Goal: Task Accomplishment & Management: Complete application form

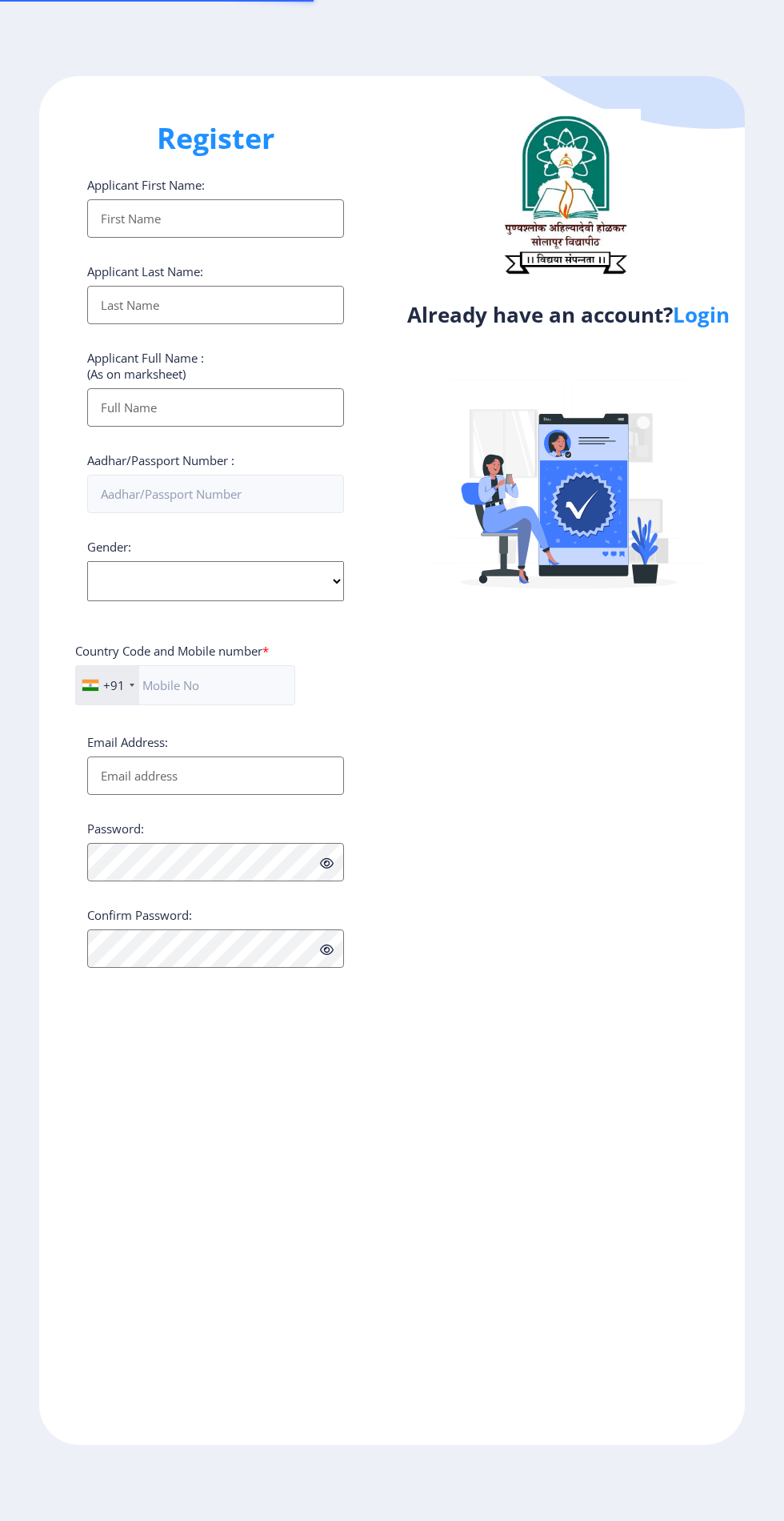
select select
click at [698, 325] on link "Login" at bounding box center [701, 315] width 57 height 29
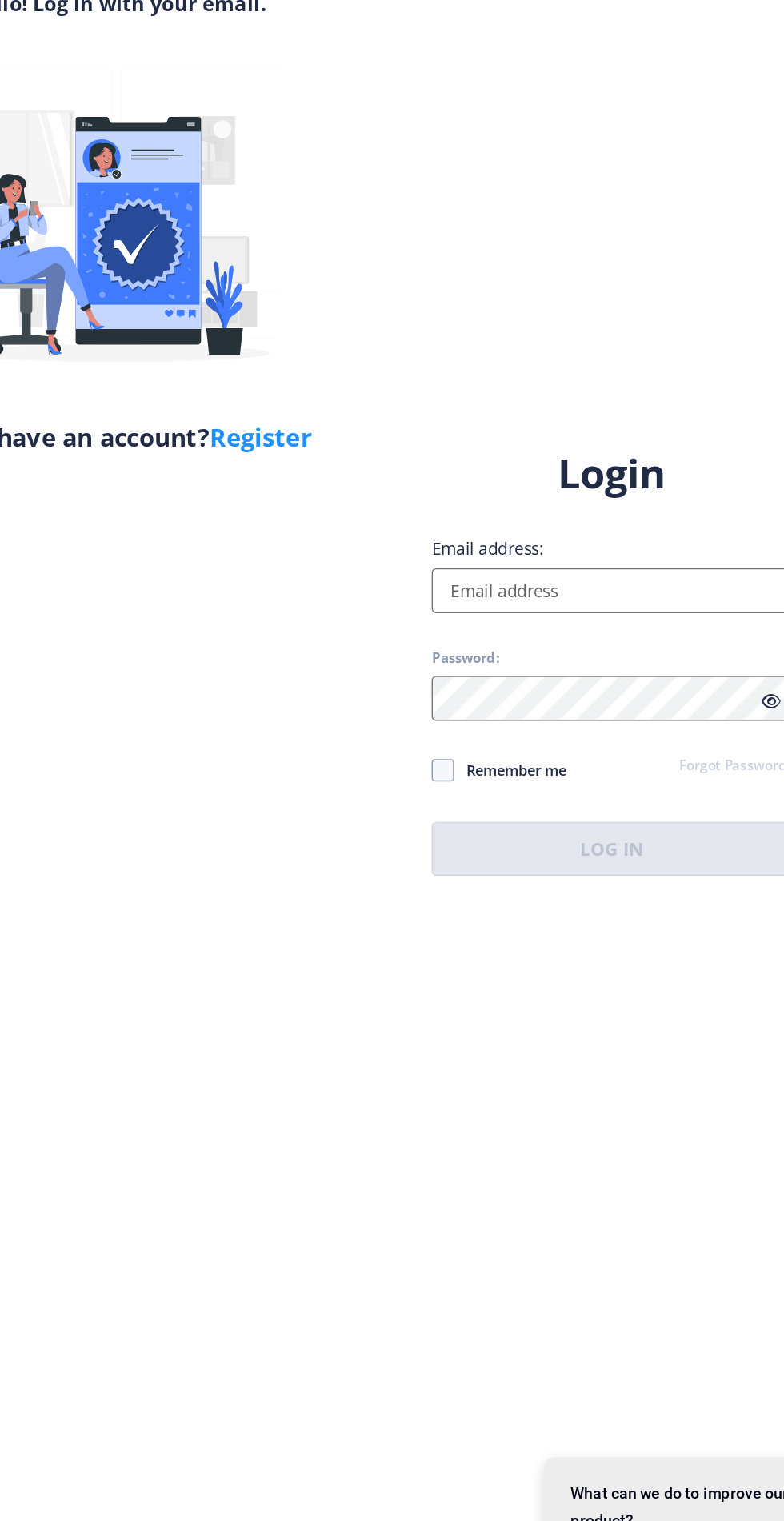
click at [486, 713] on input "Email address:" at bounding box center [568, 696] width 257 height 32
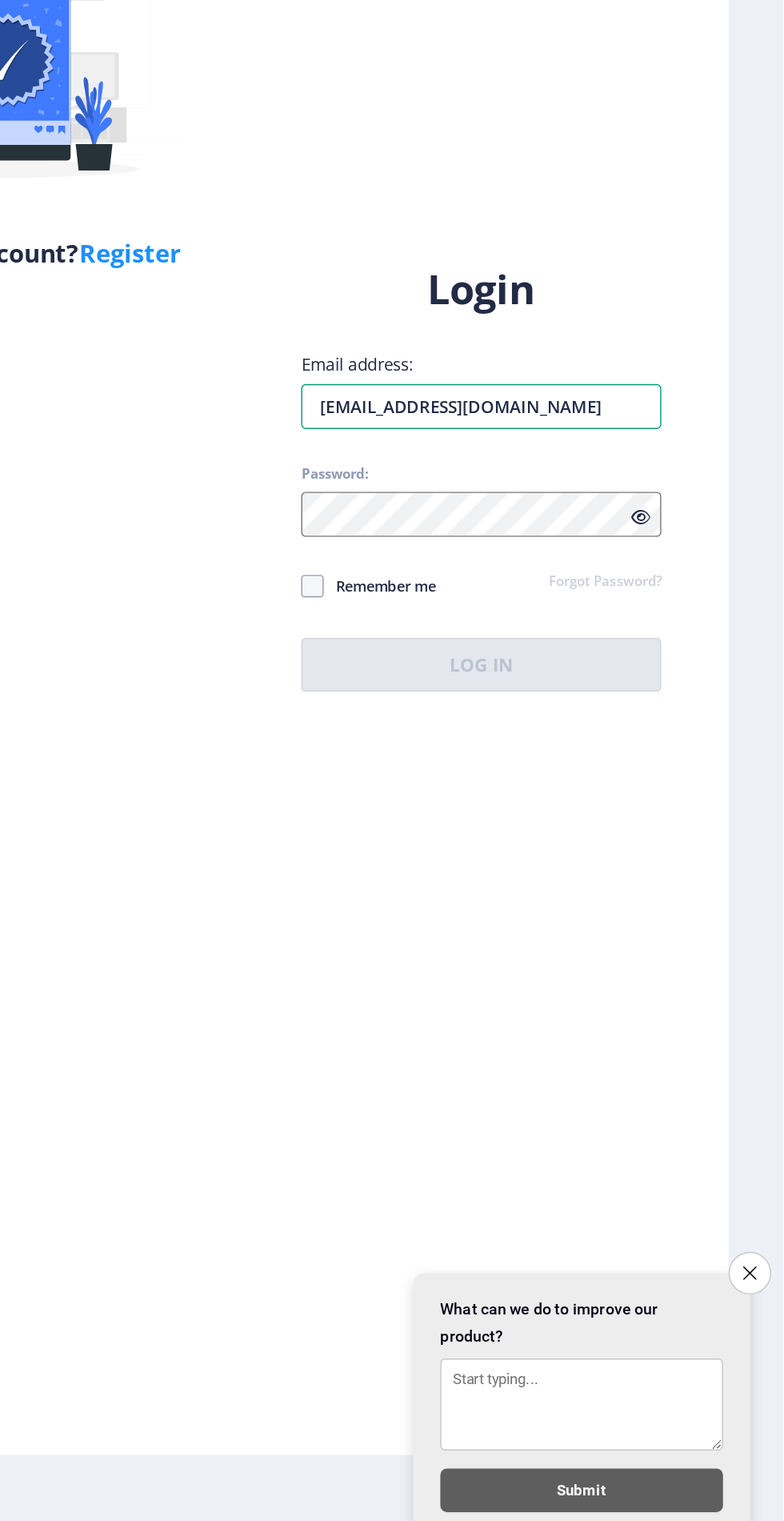
type input "[EMAIL_ADDRESS][DOMAIN_NAME]"
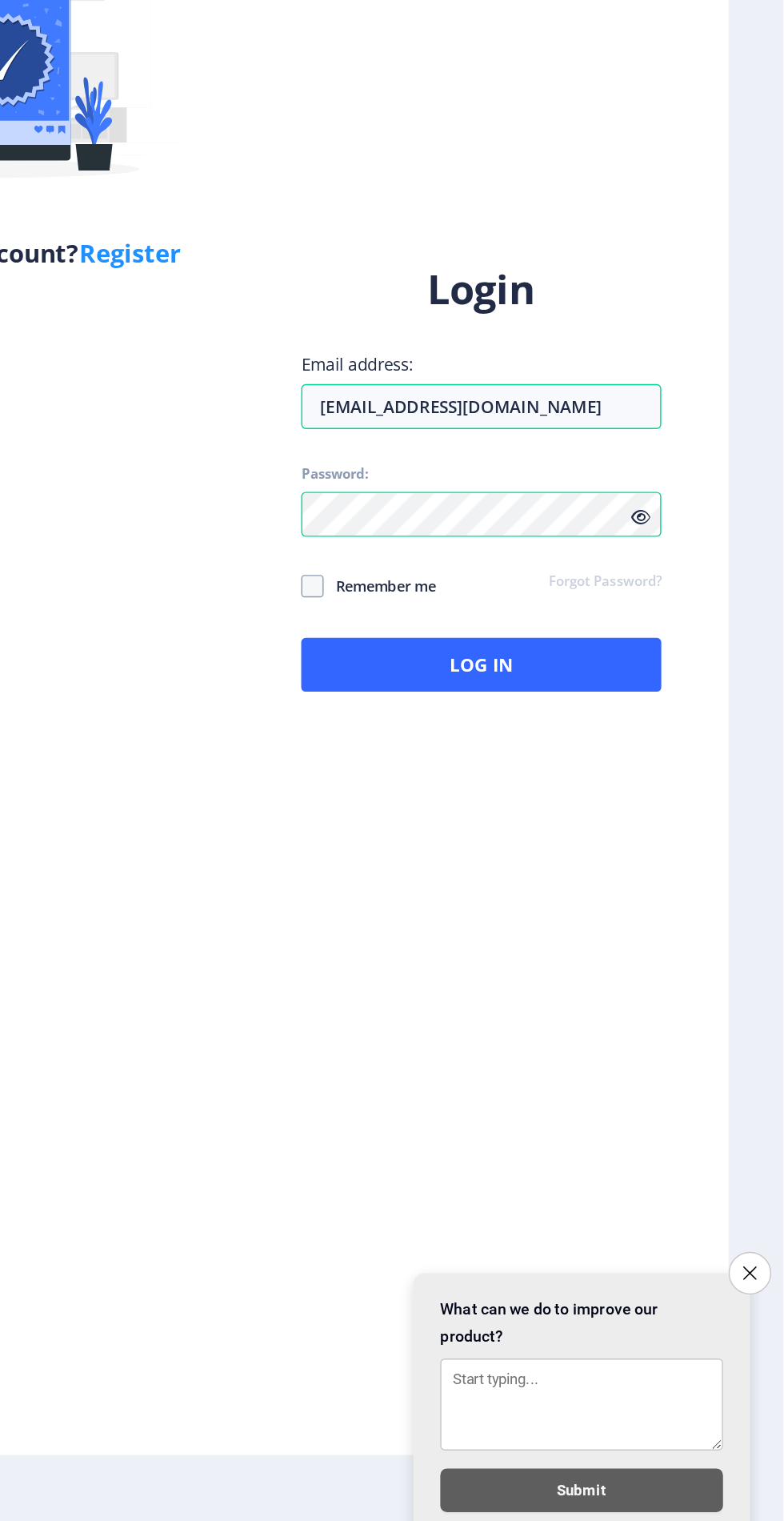
click at [453, 835] on label "Remember me" at bounding box center [488, 825] width 96 height 19
click at [441, 825] on input "Remember me" at bounding box center [440, 824] width 1 height 1
checkbox input "true"
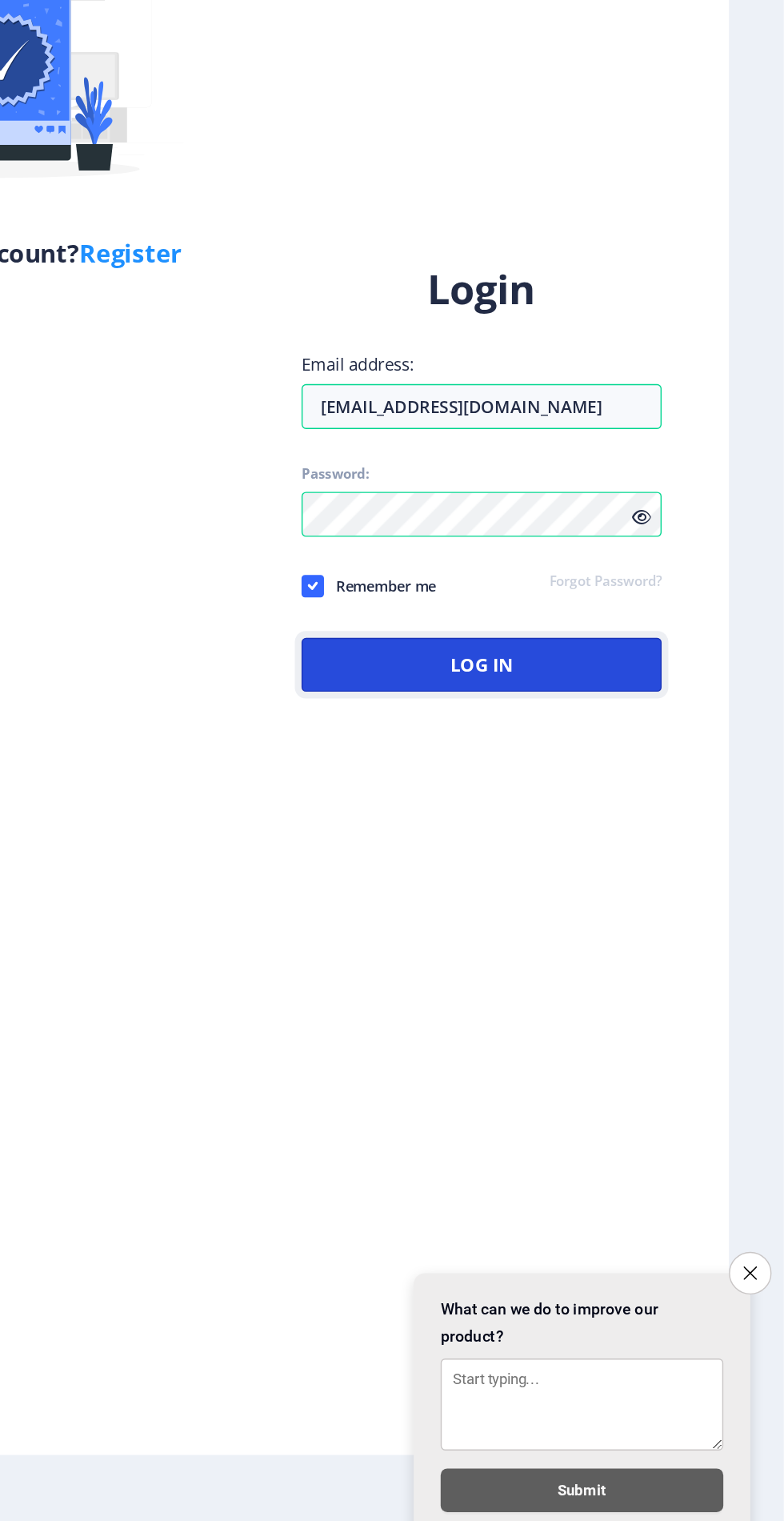
click at [500, 900] on button "Log In" at bounding box center [568, 881] width 257 height 38
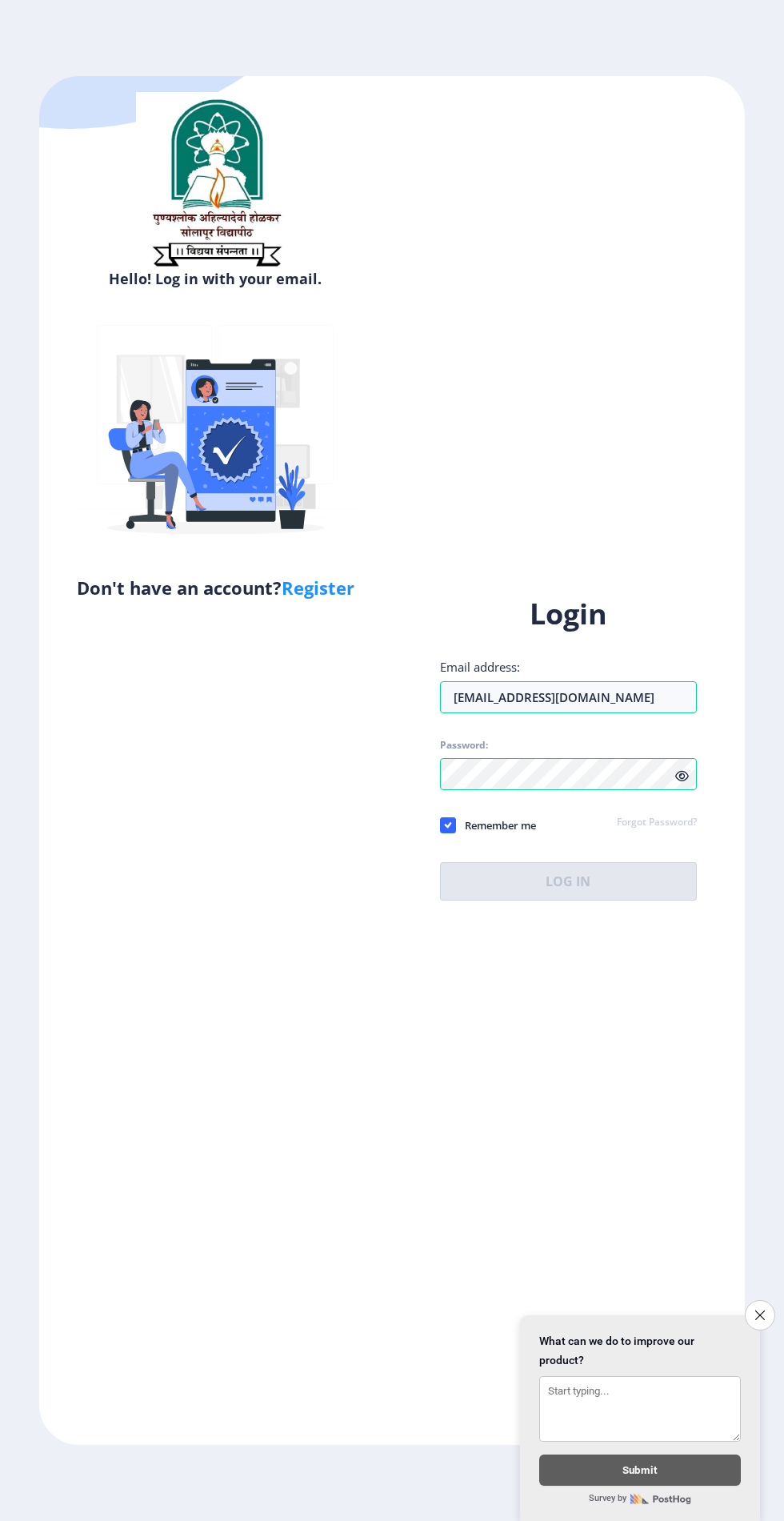
scroll to position [2, 0]
select select
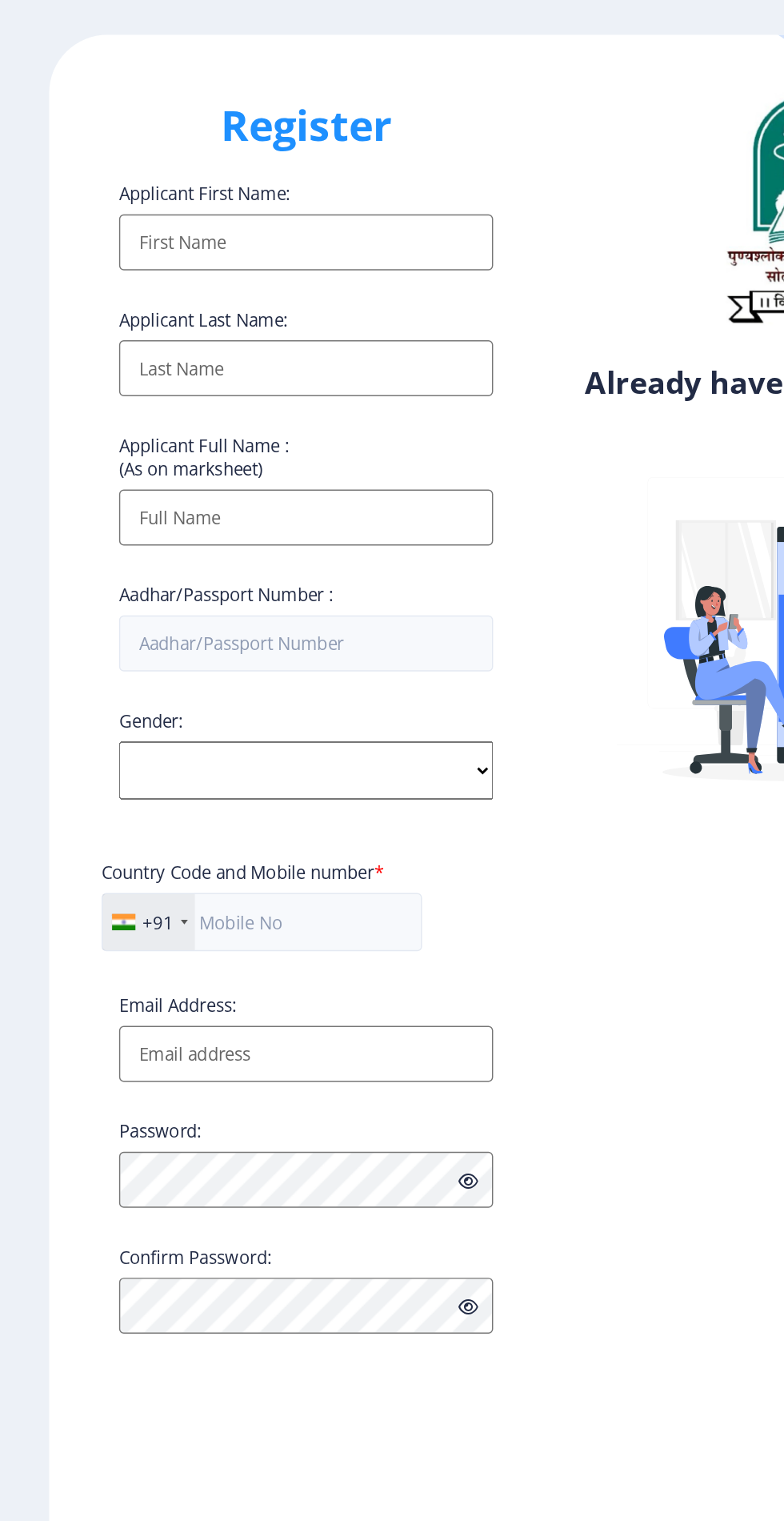
click at [137, 232] on input "Applicant First Name:" at bounding box center [215, 219] width 257 height 38
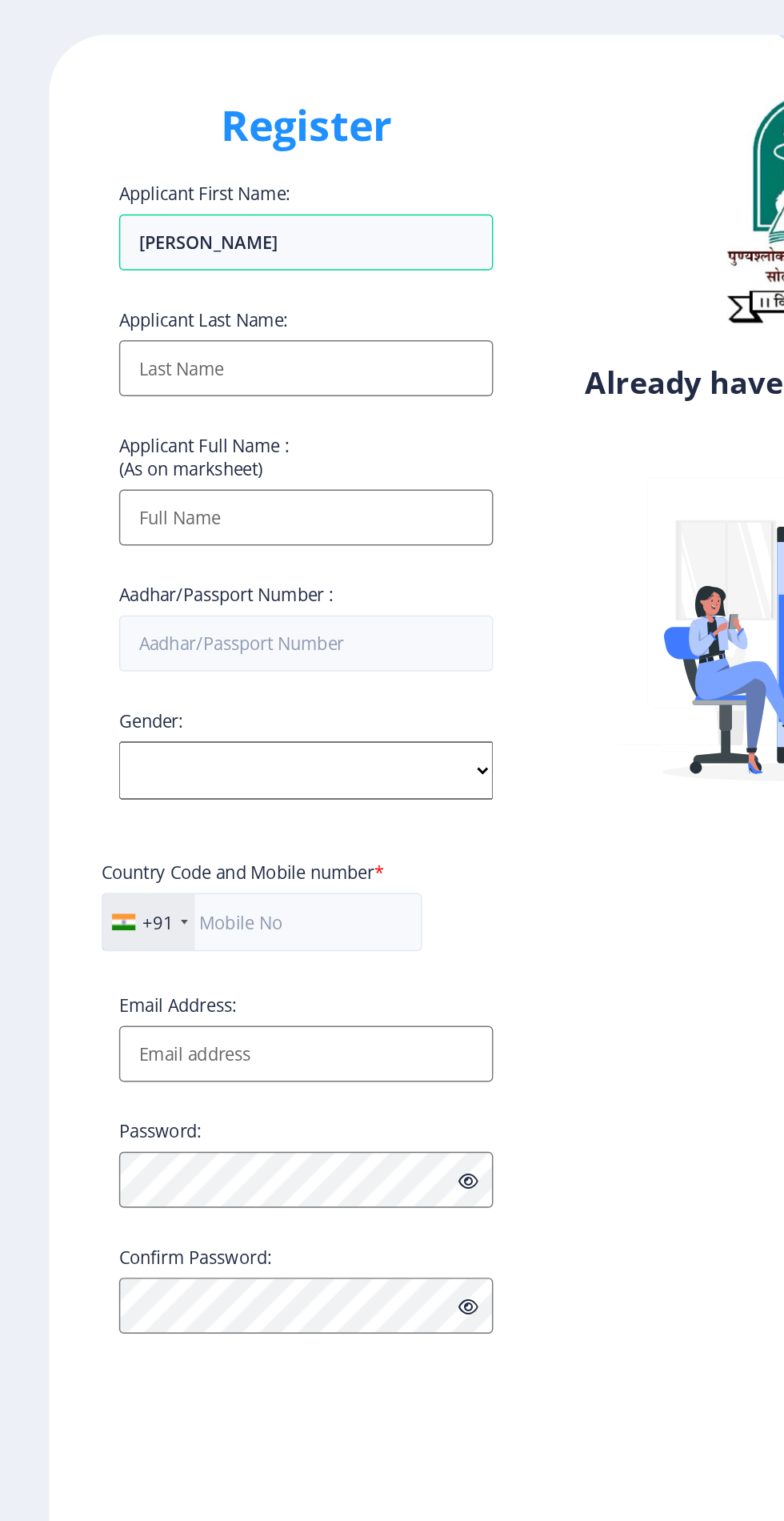
click at [136, 280] on label "Applicant Last Name:" at bounding box center [145, 271] width 116 height 16
click at [136, 238] on input "[PERSON_NAME]" at bounding box center [215, 219] width 257 height 38
click at [149, 313] on input "Applicant First Name:" at bounding box center [215, 305] width 257 height 38
click at [101, 280] on label "Applicant Last Name:" at bounding box center [145, 271] width 116 height 16
click at [101, 238] on input "[PERSON_NAME]" at bounding box center [215, 219] width 257 height 38
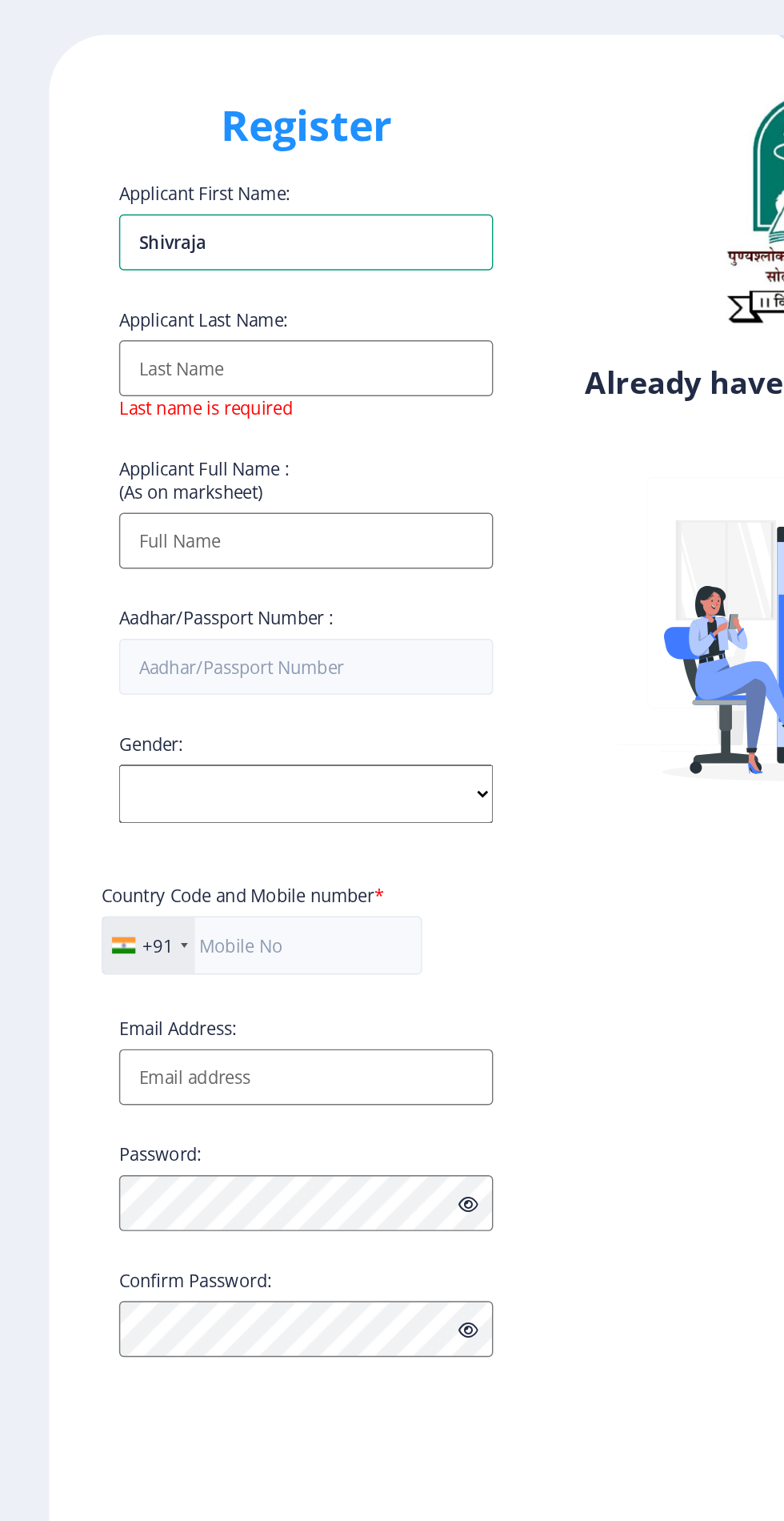
type input "[PERSON_NAME]"
click at [163, 314] on input "Applicant First Name:" at bounding box center [215, 305] width 257 height 38
click at [142, 310] on input "Applicant First Name:" at bounding box center [215, 305] width 257 height 38
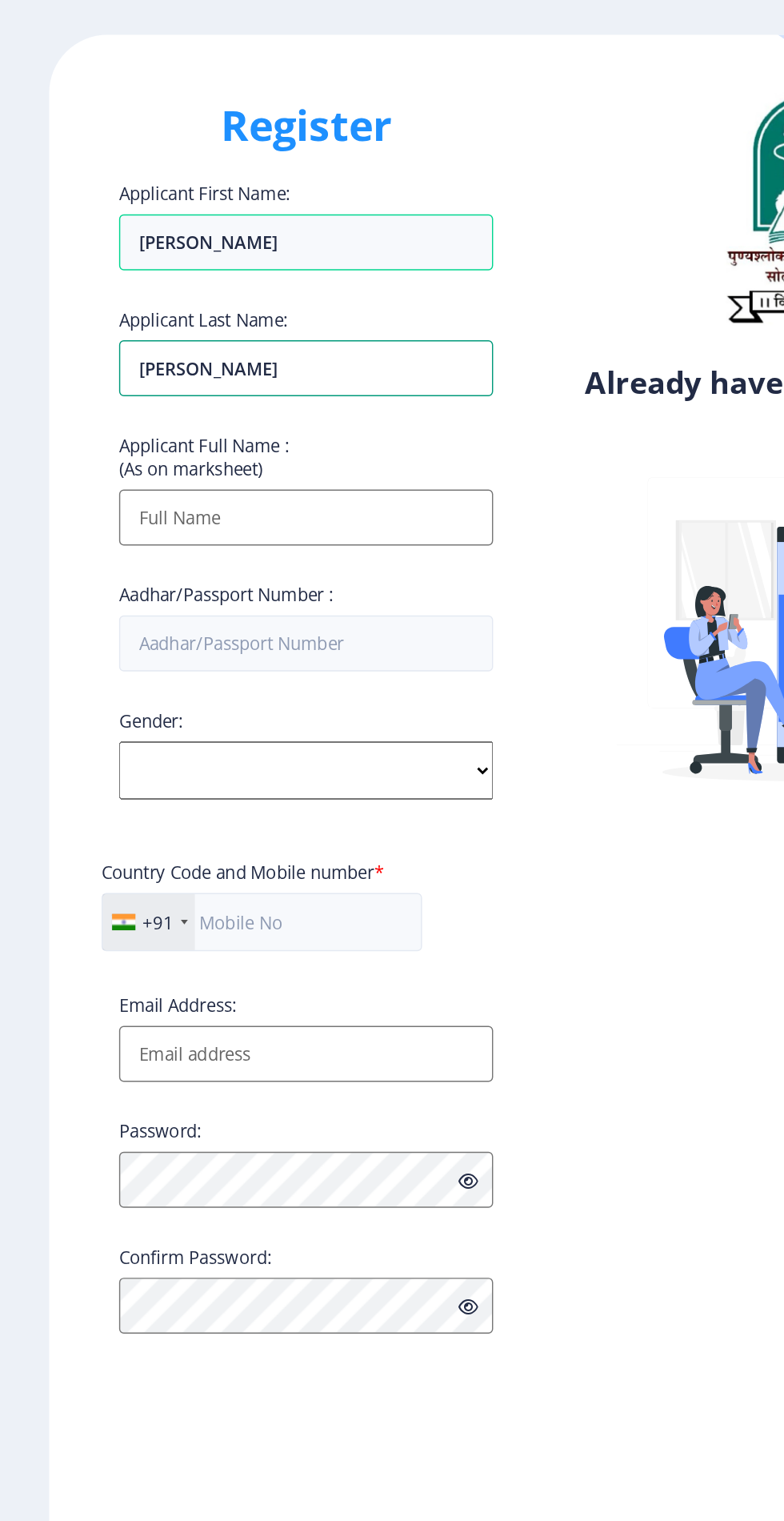
type input "[PERSON_NAME]"
click at [125, 407] on input "Applicant First Name:" at bounding box center [215, 407] width 257 height 38
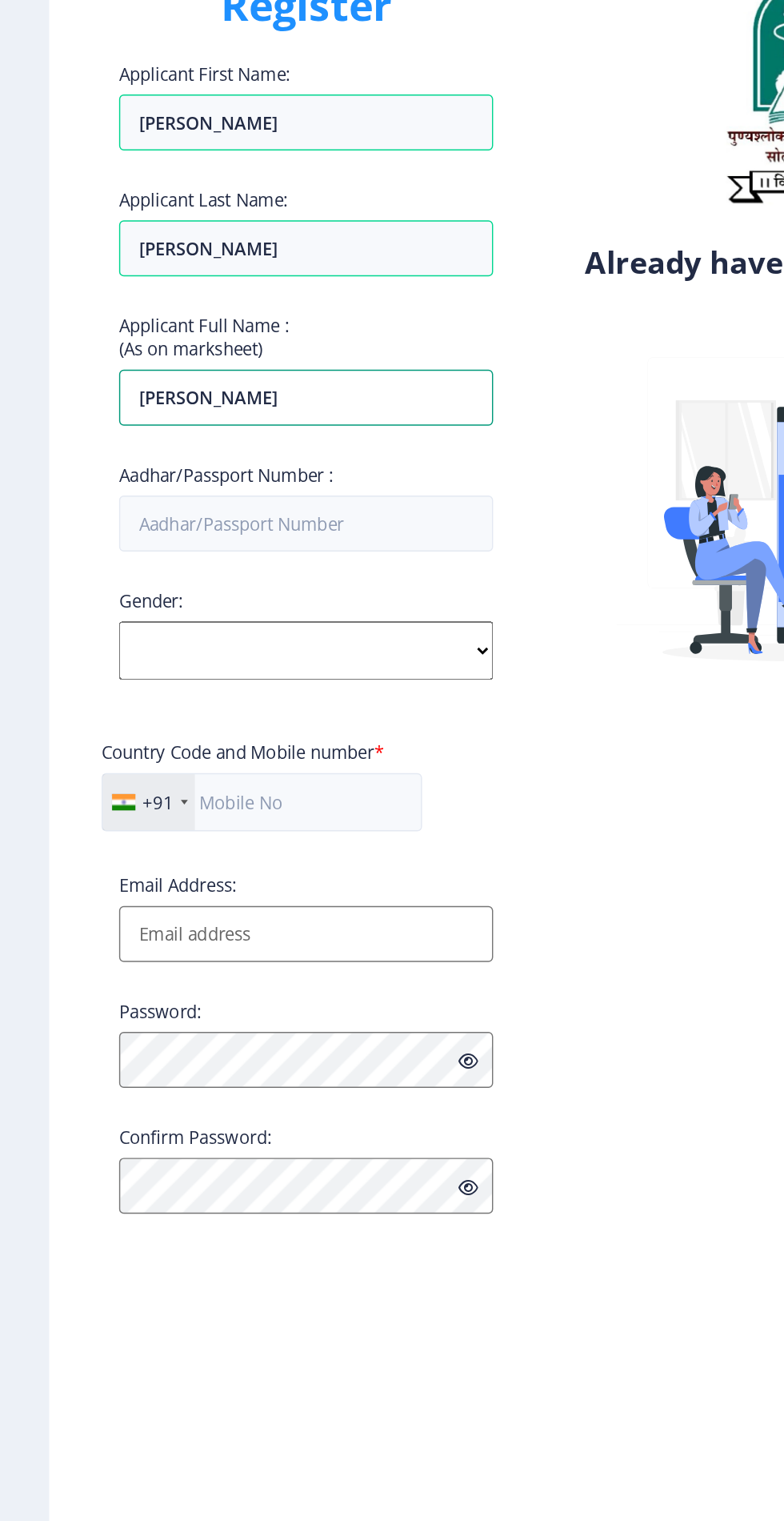
type input "[PERSON_NAME]"
click at [126, 494] on input "Aadhar/Passport Number :" at bounding box center [215, 494] width 257 height 38
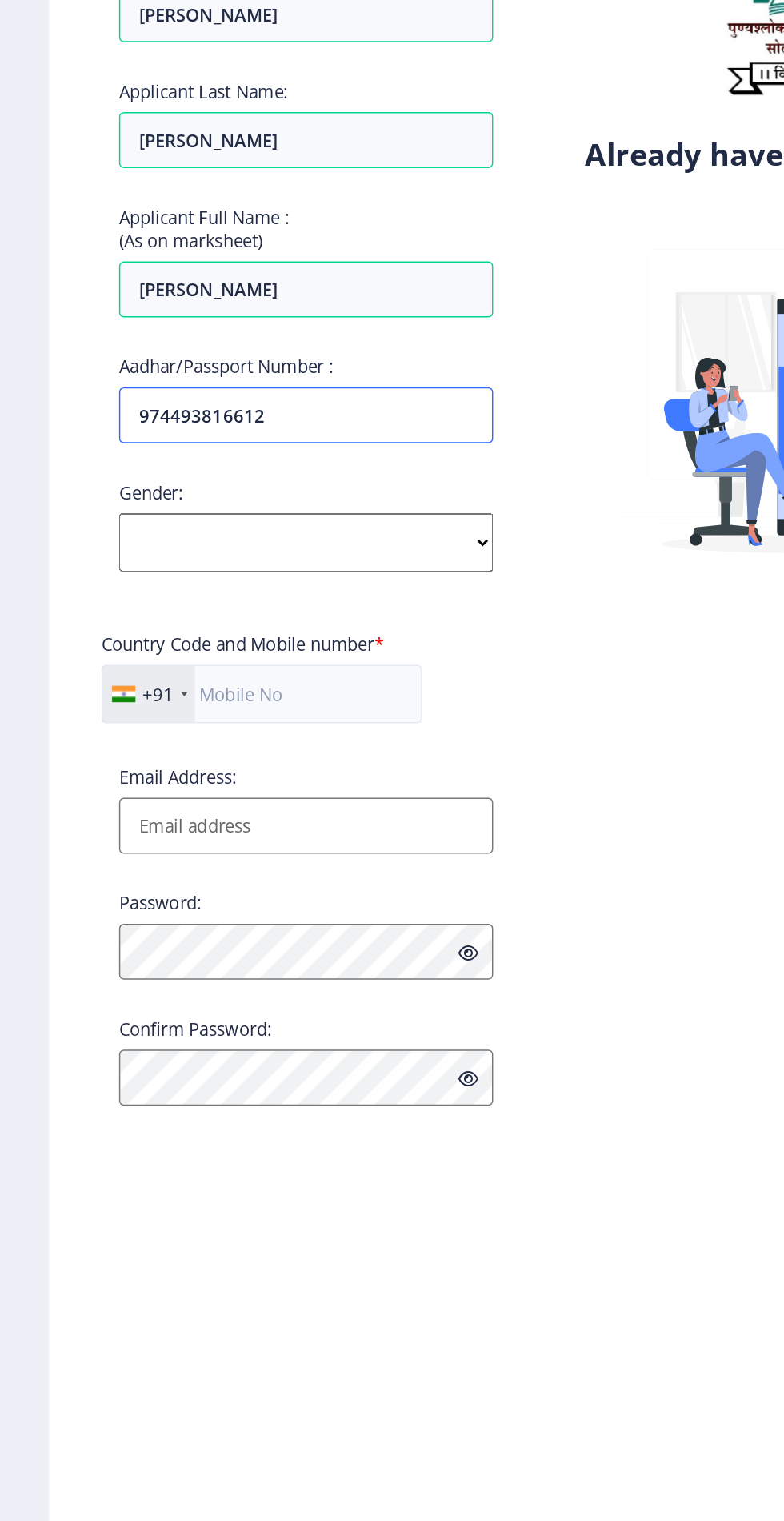
type input "974493816612"
click at [147, 586] on select "Select Gender [DEMOGRAPHIC_DATA] [DEMOGRAPHIC_DATA] Other" at bounding box center [215, 581] width 257 height 40
select select "[DEMOGRAPHIC_DATA]"
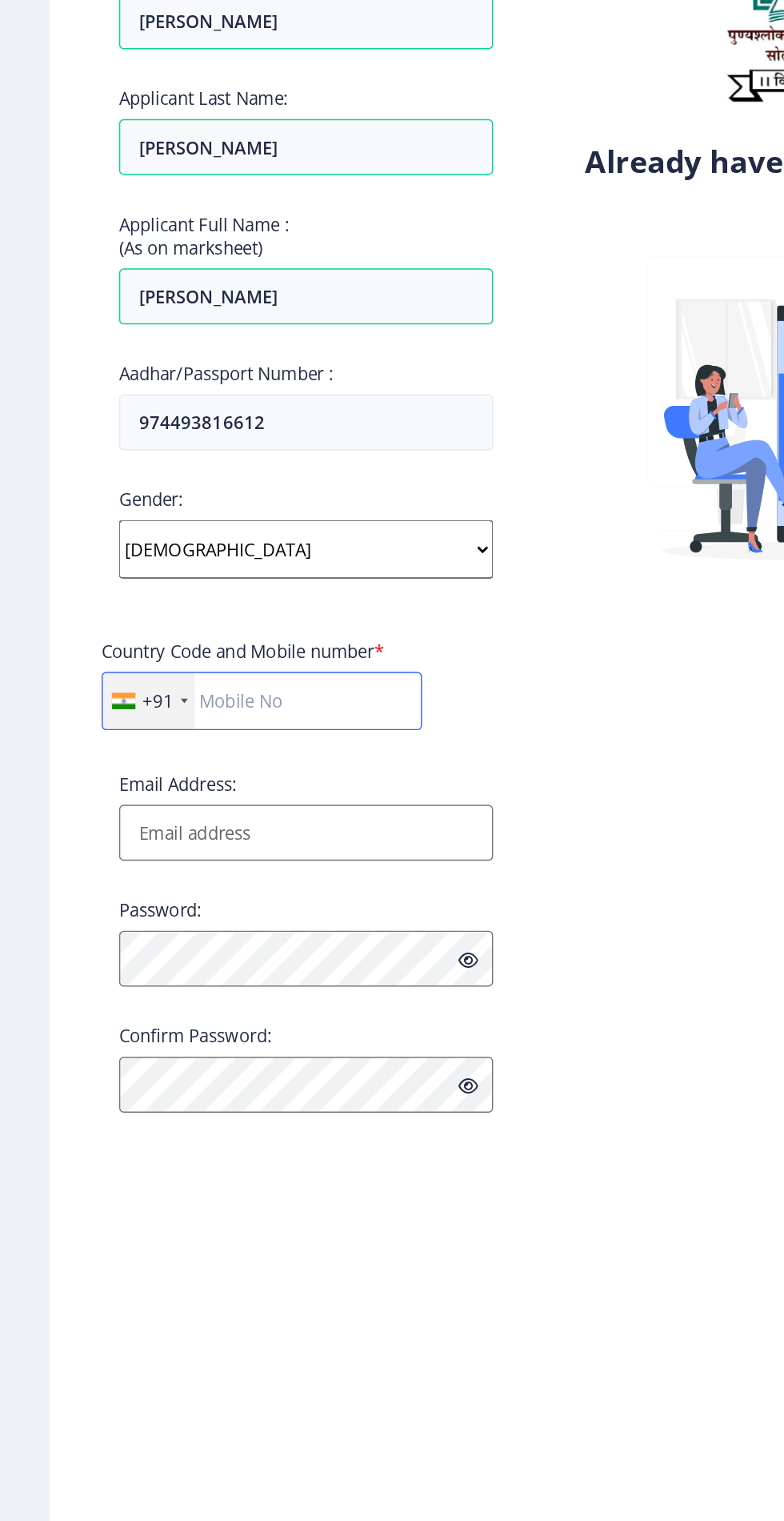
click at [187, 694] on input "text" at bounding box center [185, 685] width 220 height 40
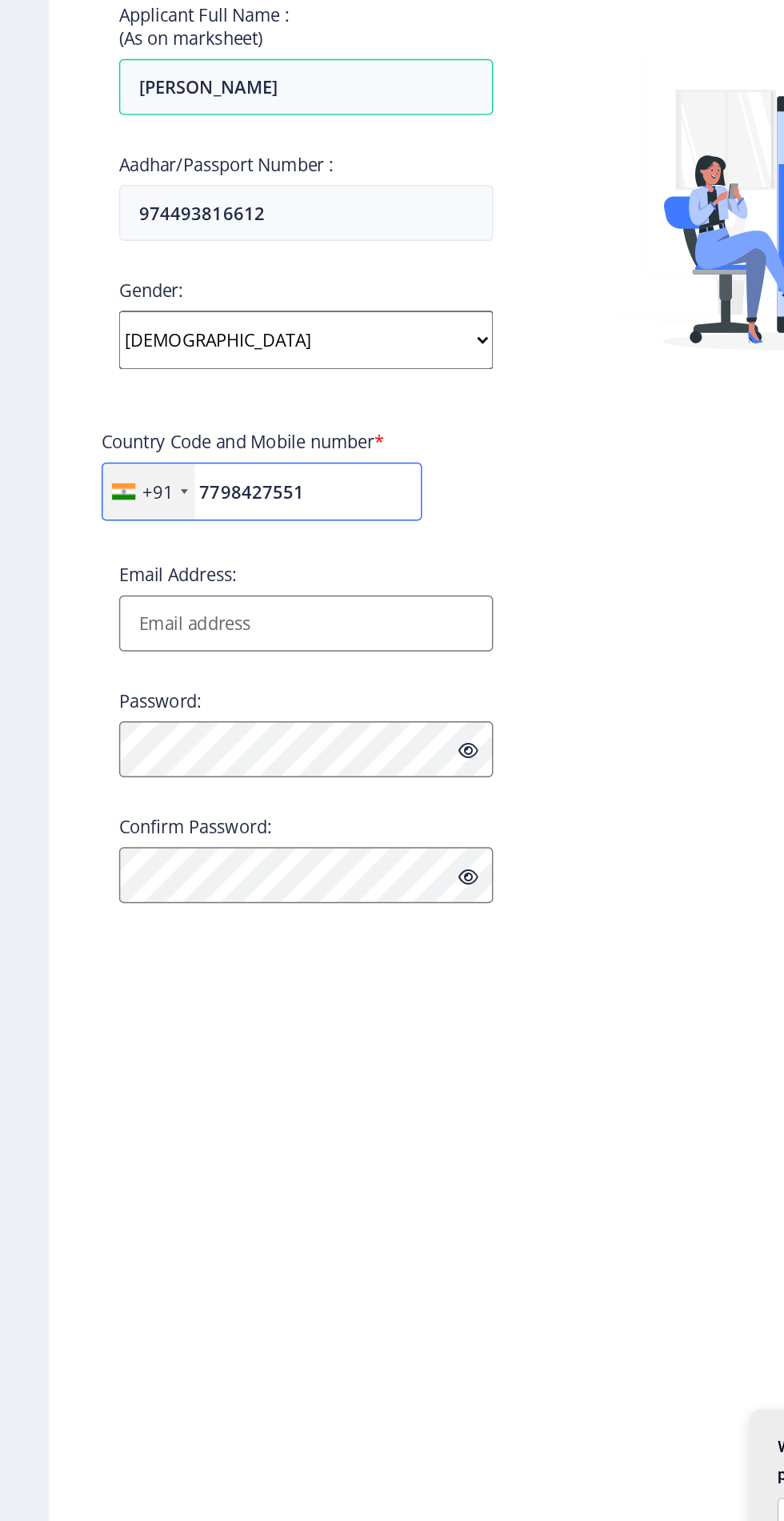
type input "7798427551"
click at [119, 772] on input "Email Address:" at bounding box center [215, 775] width 257 height 38
click at [132, 774] on input "Shi" at bounding box center [215, 775] width 257 height 38
type input "[EMAIL_ADDRESS][DOMAIN_NAME]"
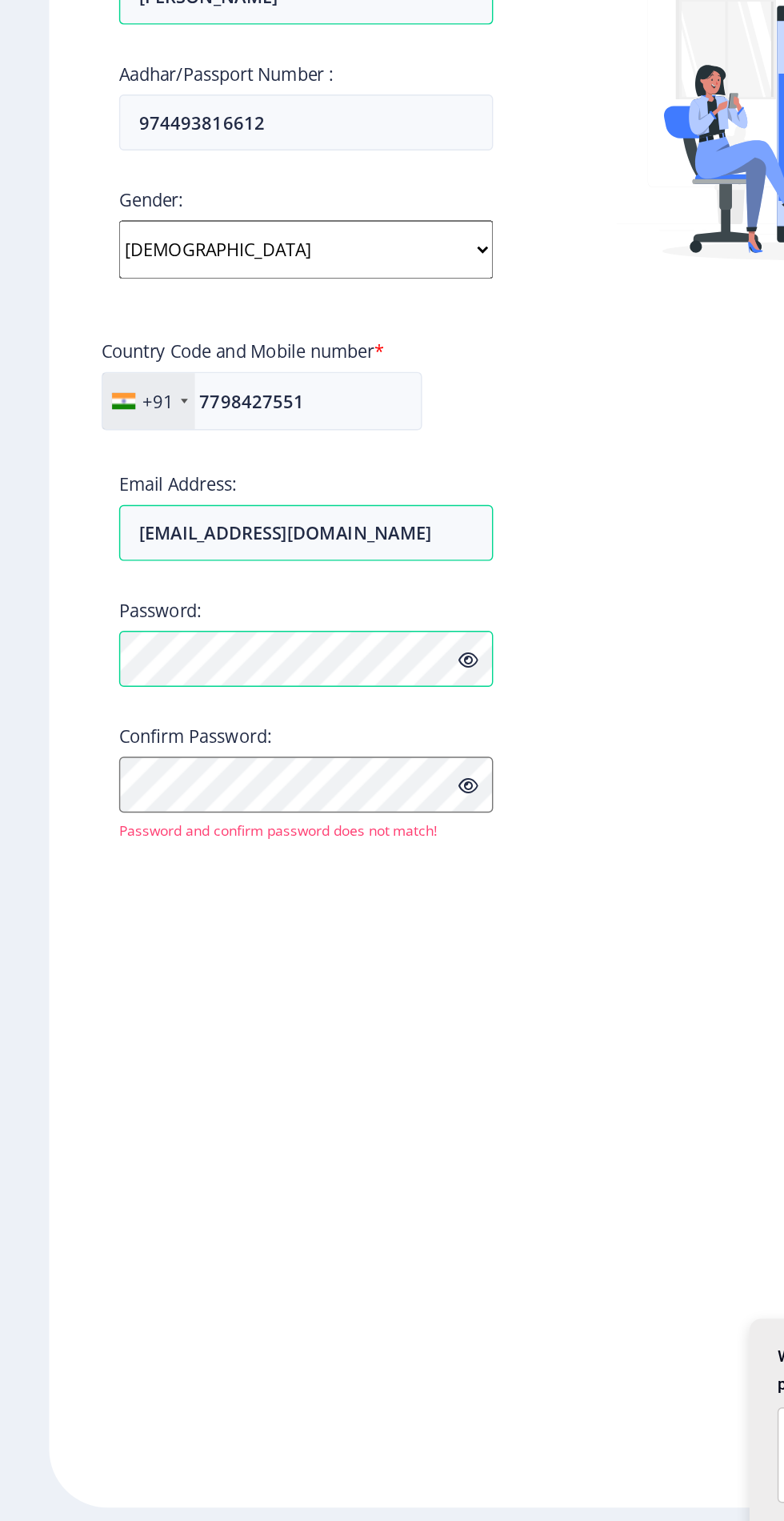
click at [327, 860] on icon at bounding box center [327, 862] width 14 height 12
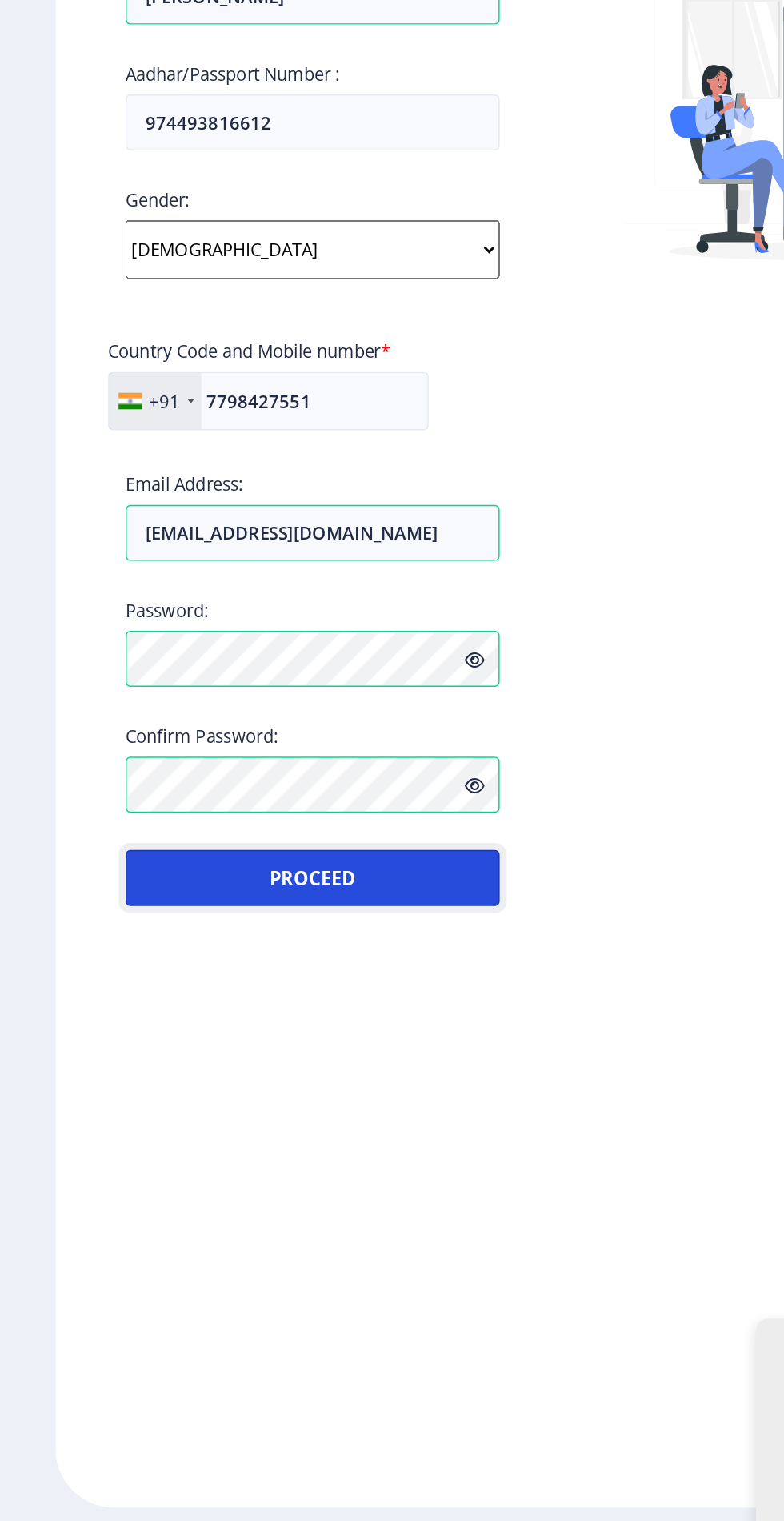
click at [147, 1003] on button "Proceed" at bounding box center [215, 1012] width 257 height 38
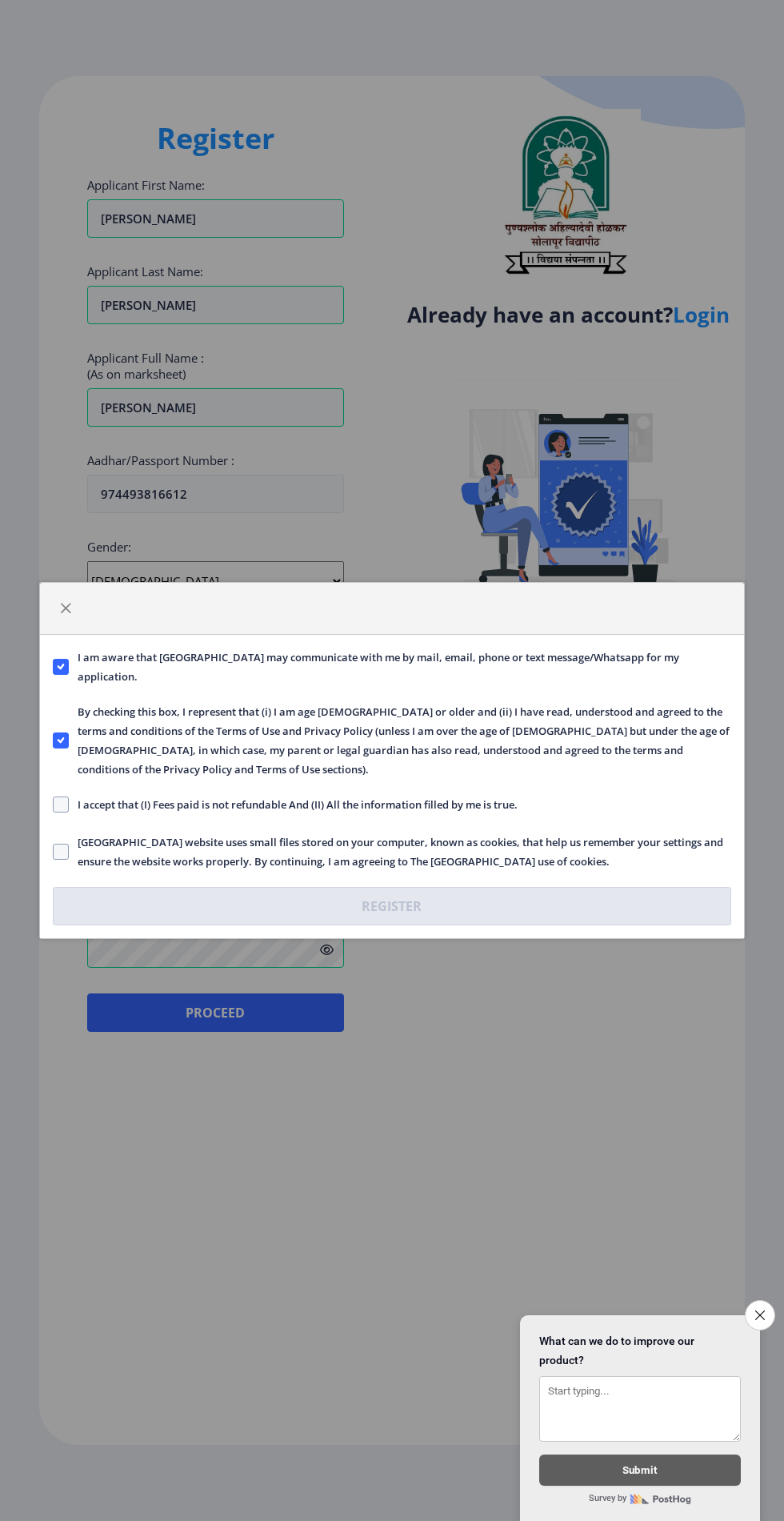
click at [61, 805] on span at bounding box center [61, 804] width 16 height 16
click at [54, 805] on input "I accept that (I) Fees paid is not refundable And (II) All the information fill…" at bounding box center [53, 804] width 1 height 1
checkbox input "true"
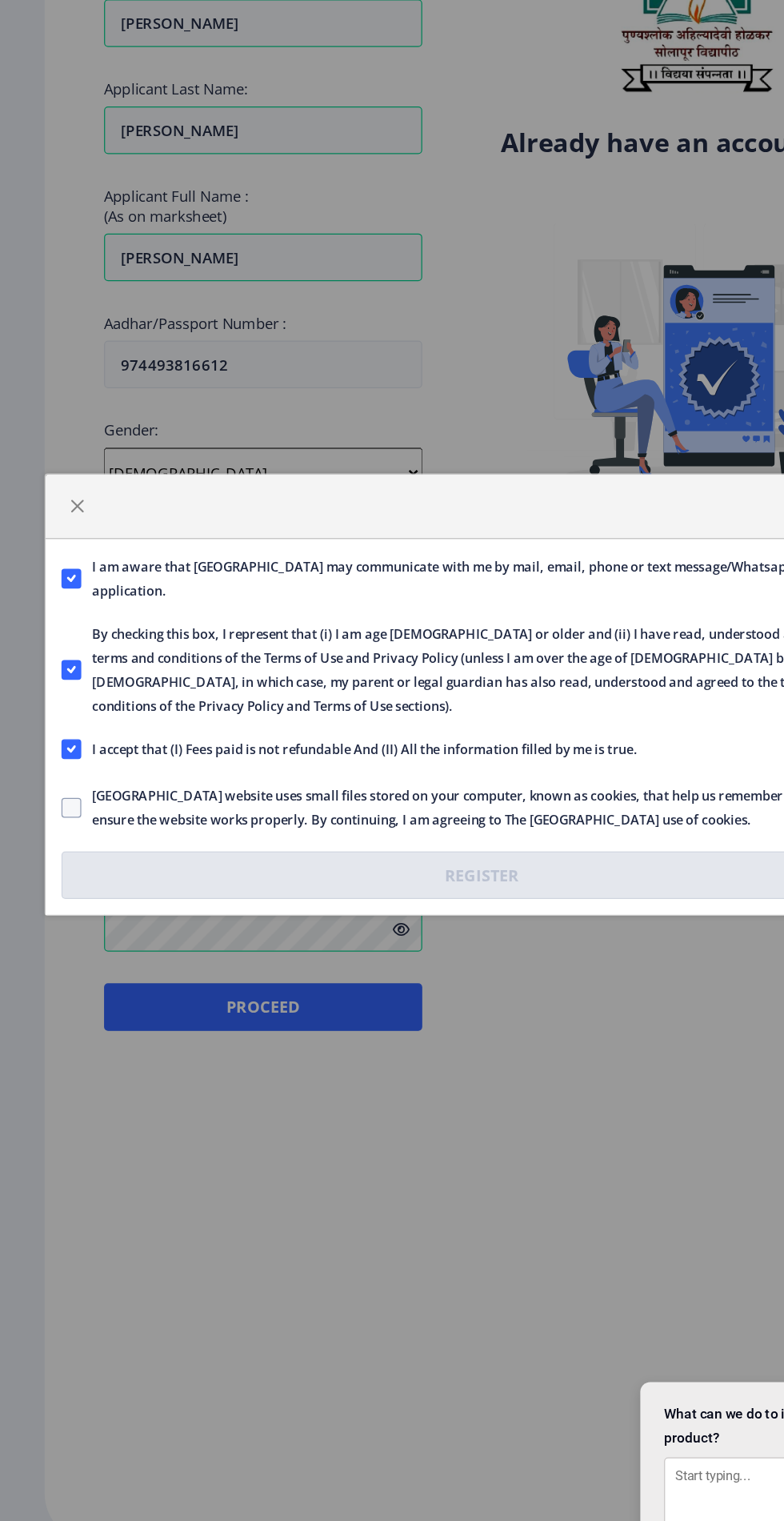
click at [64, 843] on span at bounding box center [61, 851] width 16 height 16
click at [54, 851] on input "[GEOGRAPHIC_DATA] website uses small files stored on your computer, known as co…" at bounding box center [53, 851] width 1 height 1
checkbox input "true"
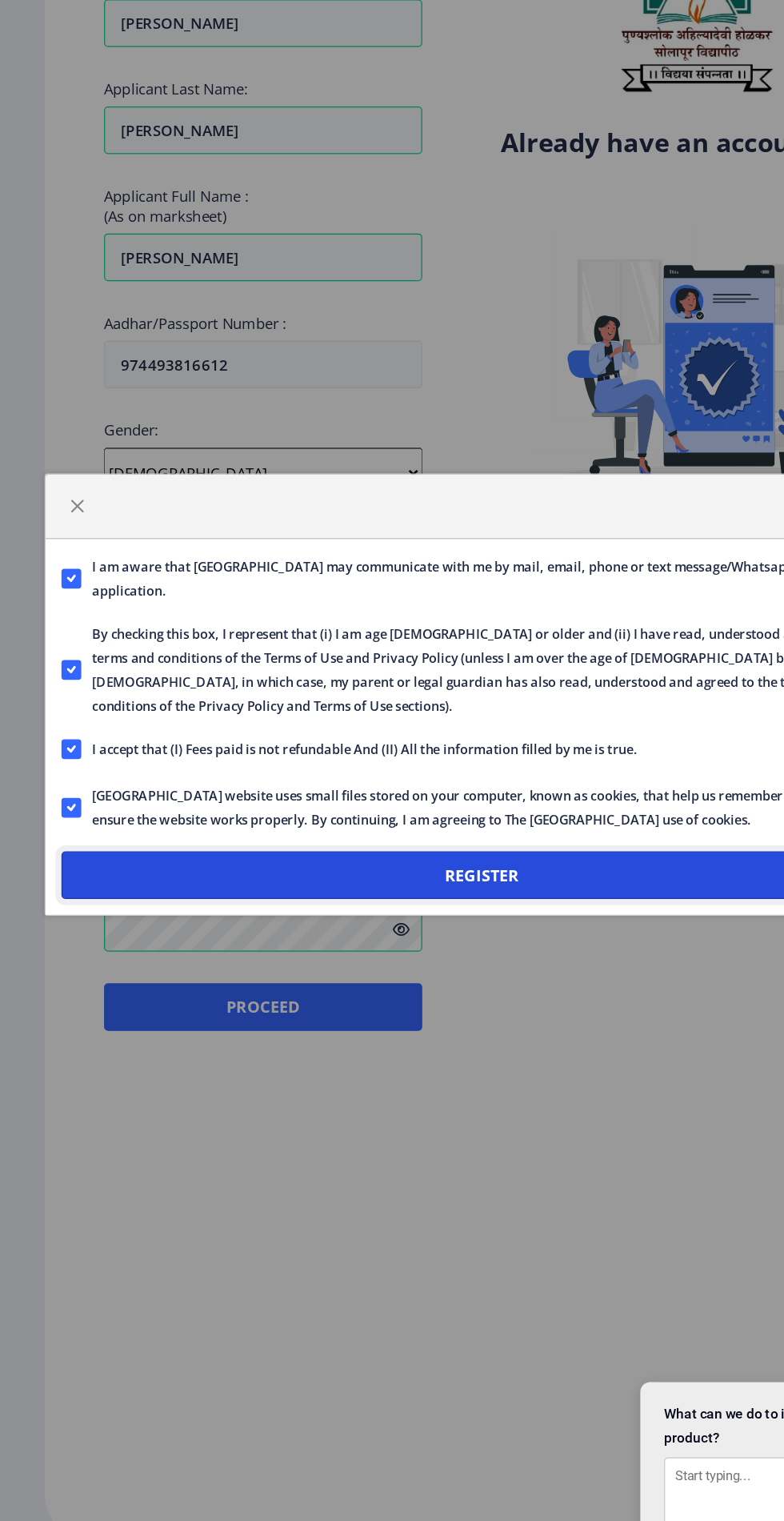
click at [162, 907] on button "Register" at bounding box center [392, 906] width 679 height 38
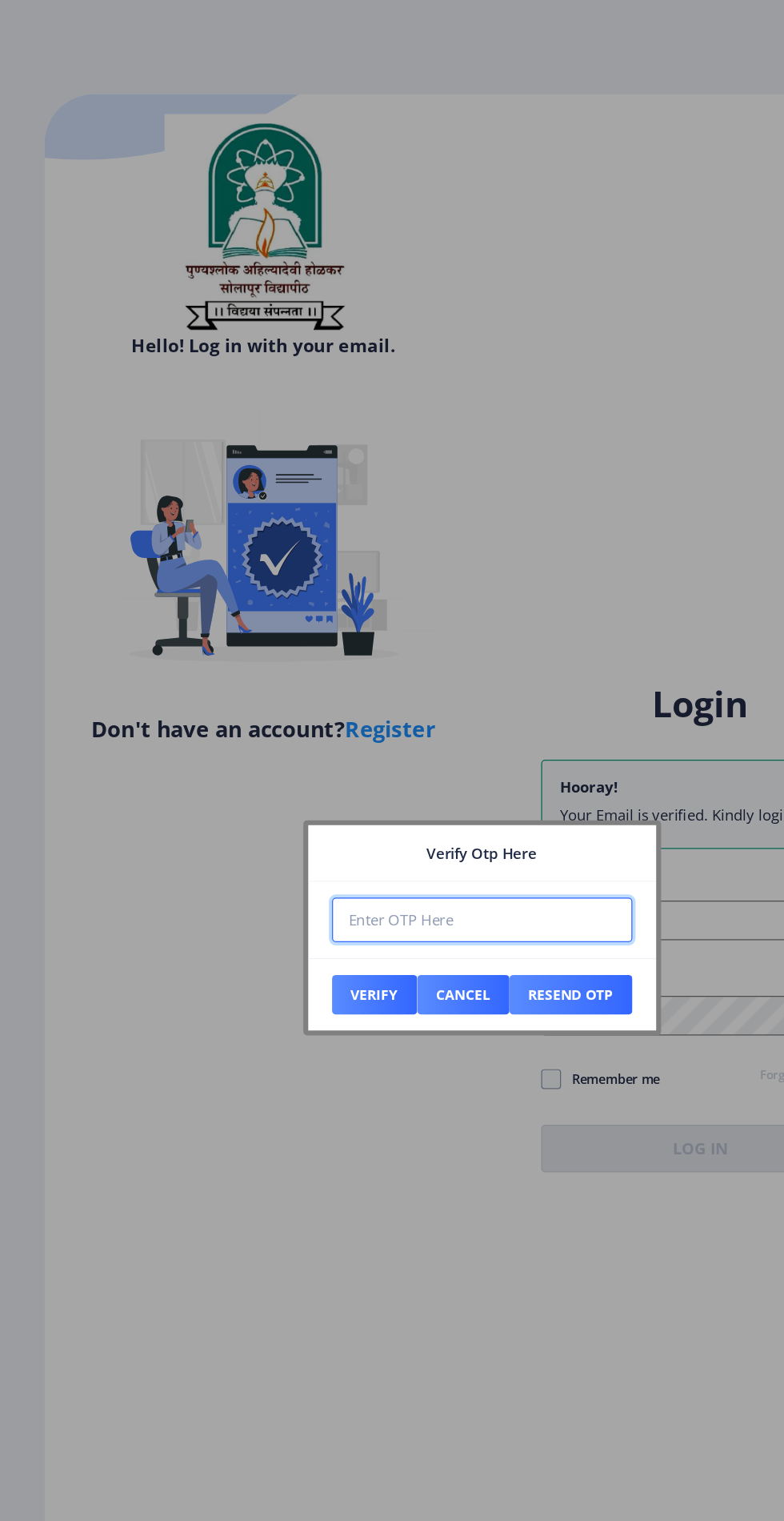
click at [308, 744] on input "number" at bounding box center [392, 742] width 242 height 36
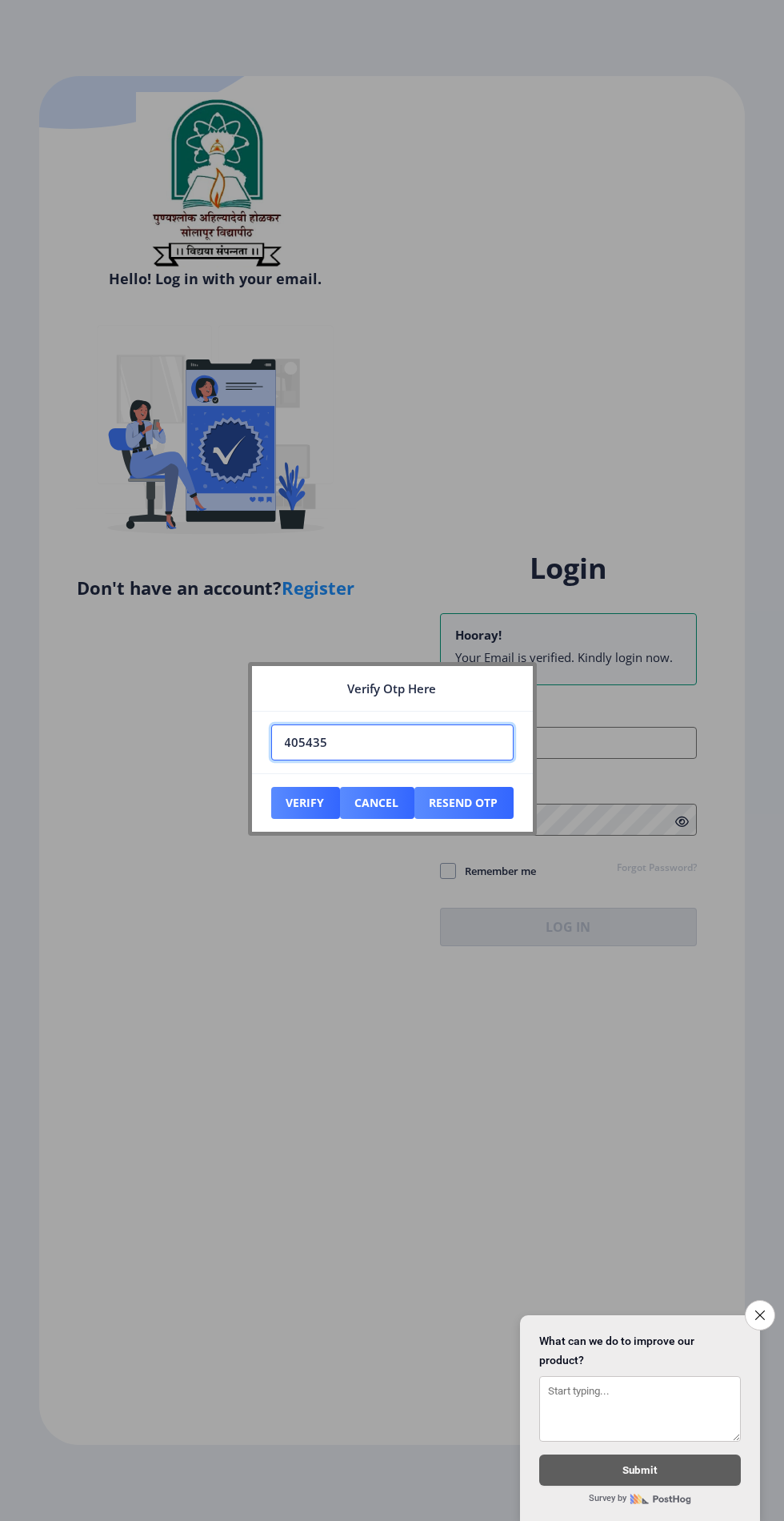
type input "405435"
click at [291, 818] on button "Verify" at bounding box center [306, 802] width 69 height 32
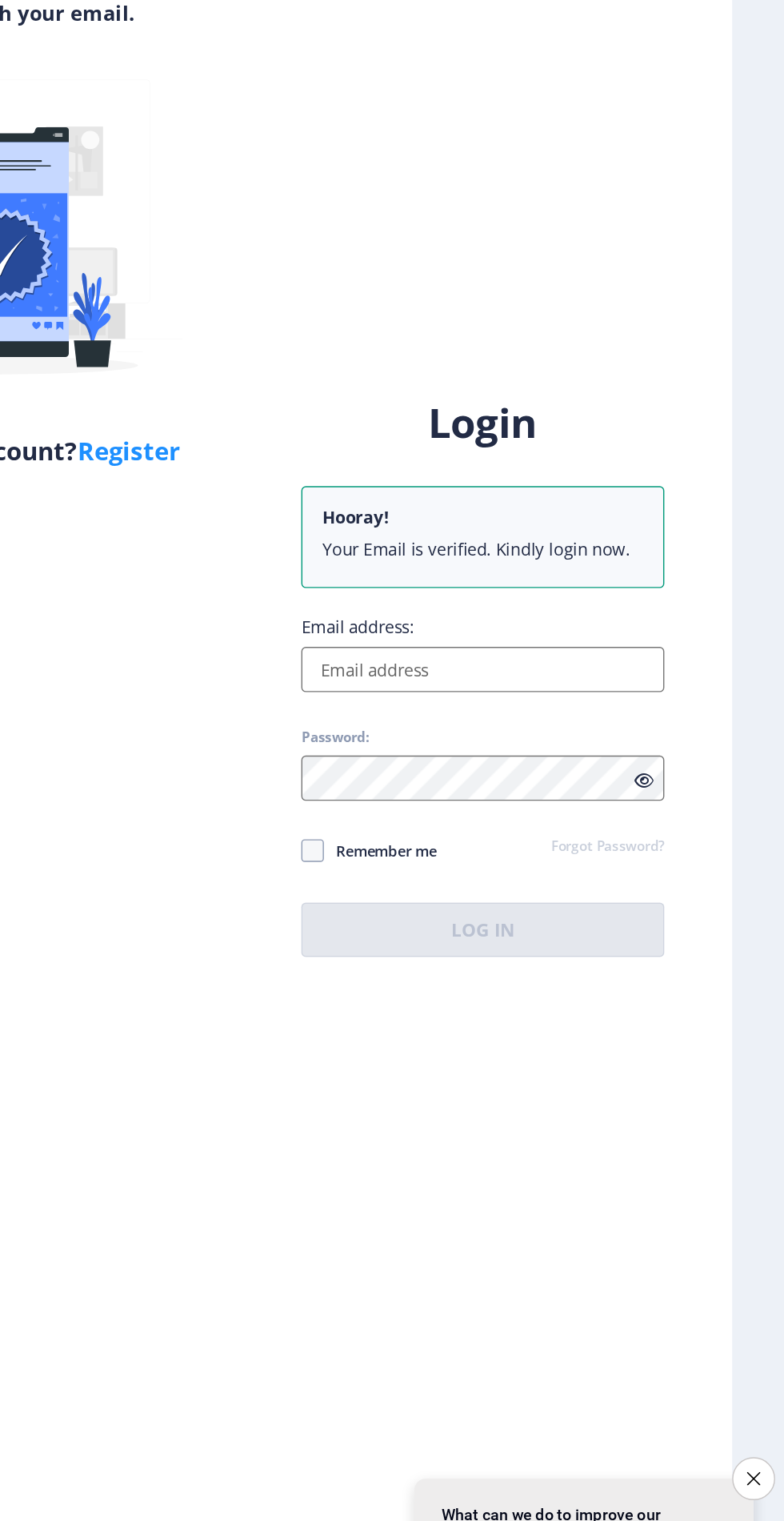
click at [492, 759] on input "Email address:" at bounding box center [568, 742] width 257 height 32
type input "[EMAIL_ADDRESS][DOMAIN_NAME]"
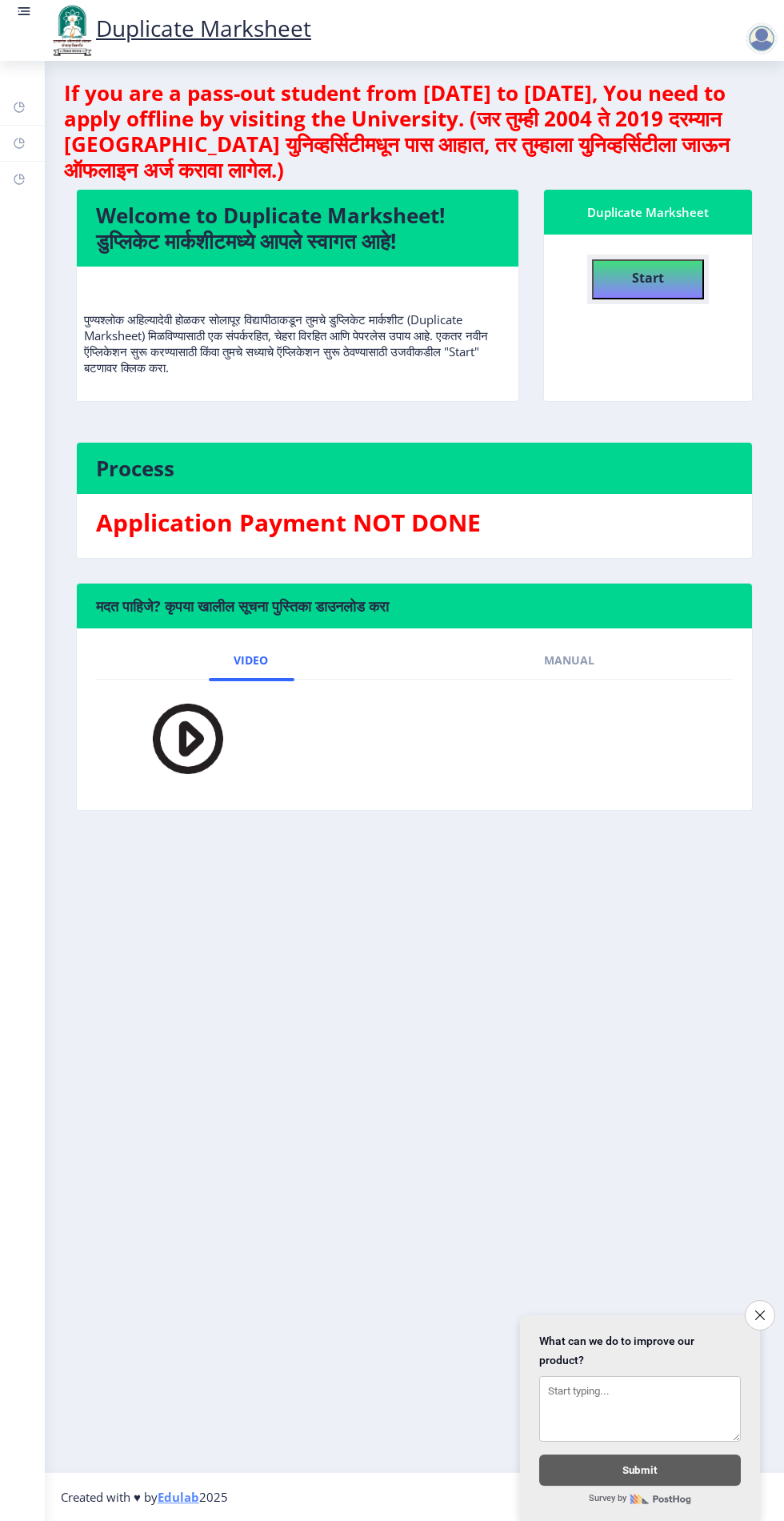
click at [624, 277] on button "Start" at bounding box center [648, 280] width 112 height 40
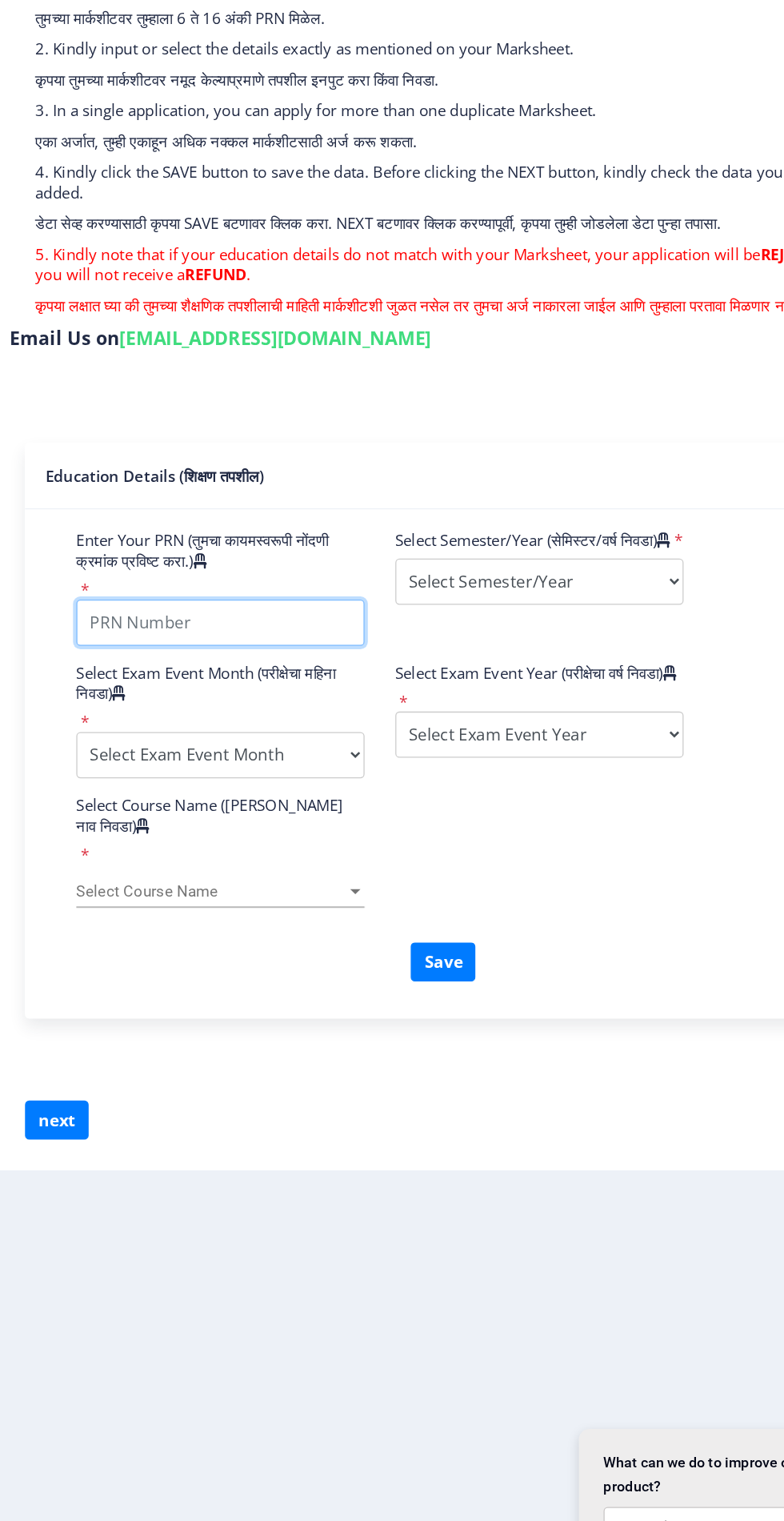
click at [194, 683] on input "Enter Your PRN (तुमचा कायमस्वरूपी नोंदणी क्रमांक प्रविष्ट करा.)" at bounding box center [240, 686] width 225 height 36
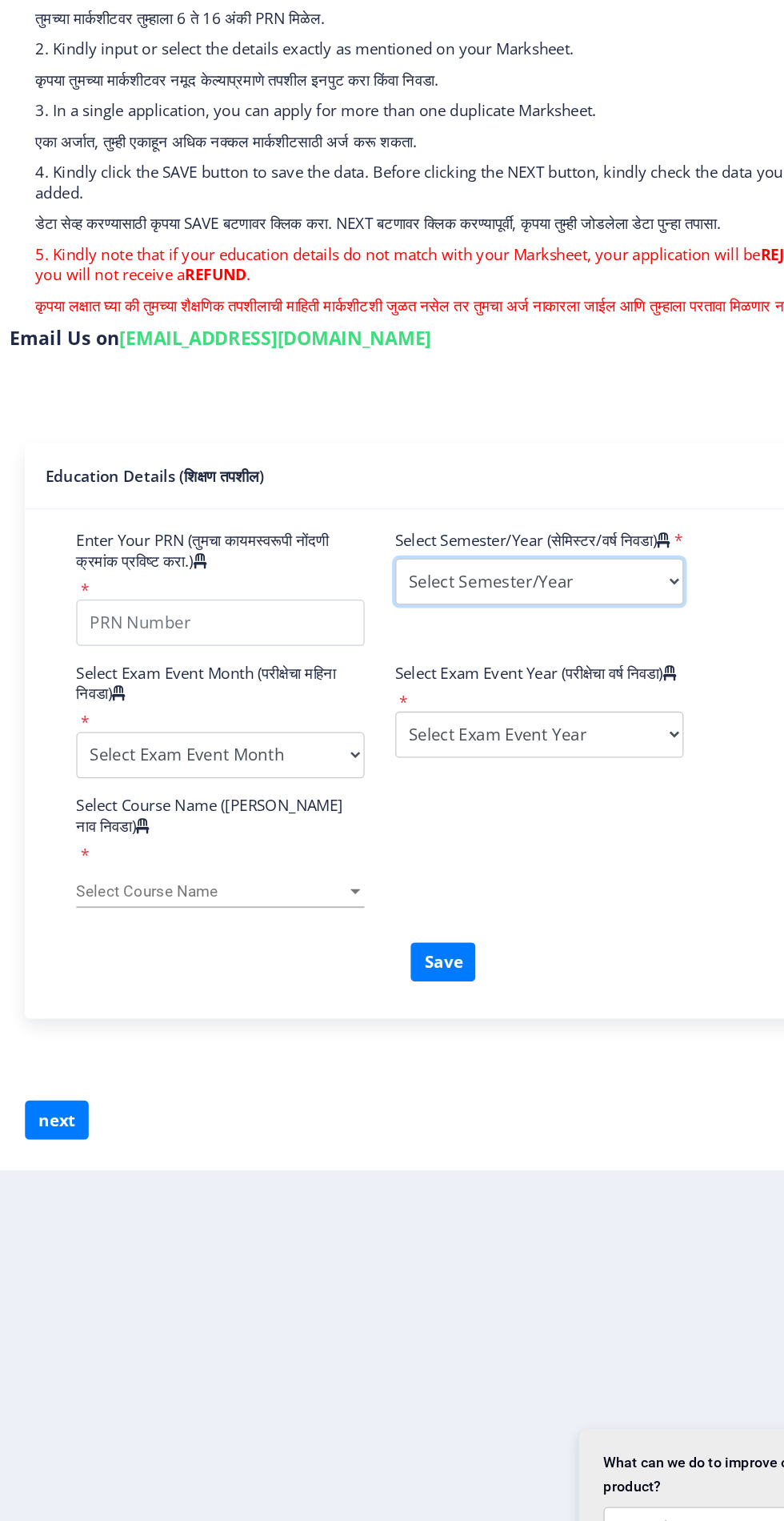
click at [559, 672] on select "Select Semester/Year Semester I Semester II Semester III Semester IV Semester V…" at bounding box center [489, 654] width 225 height 36
select select "Semester VI"
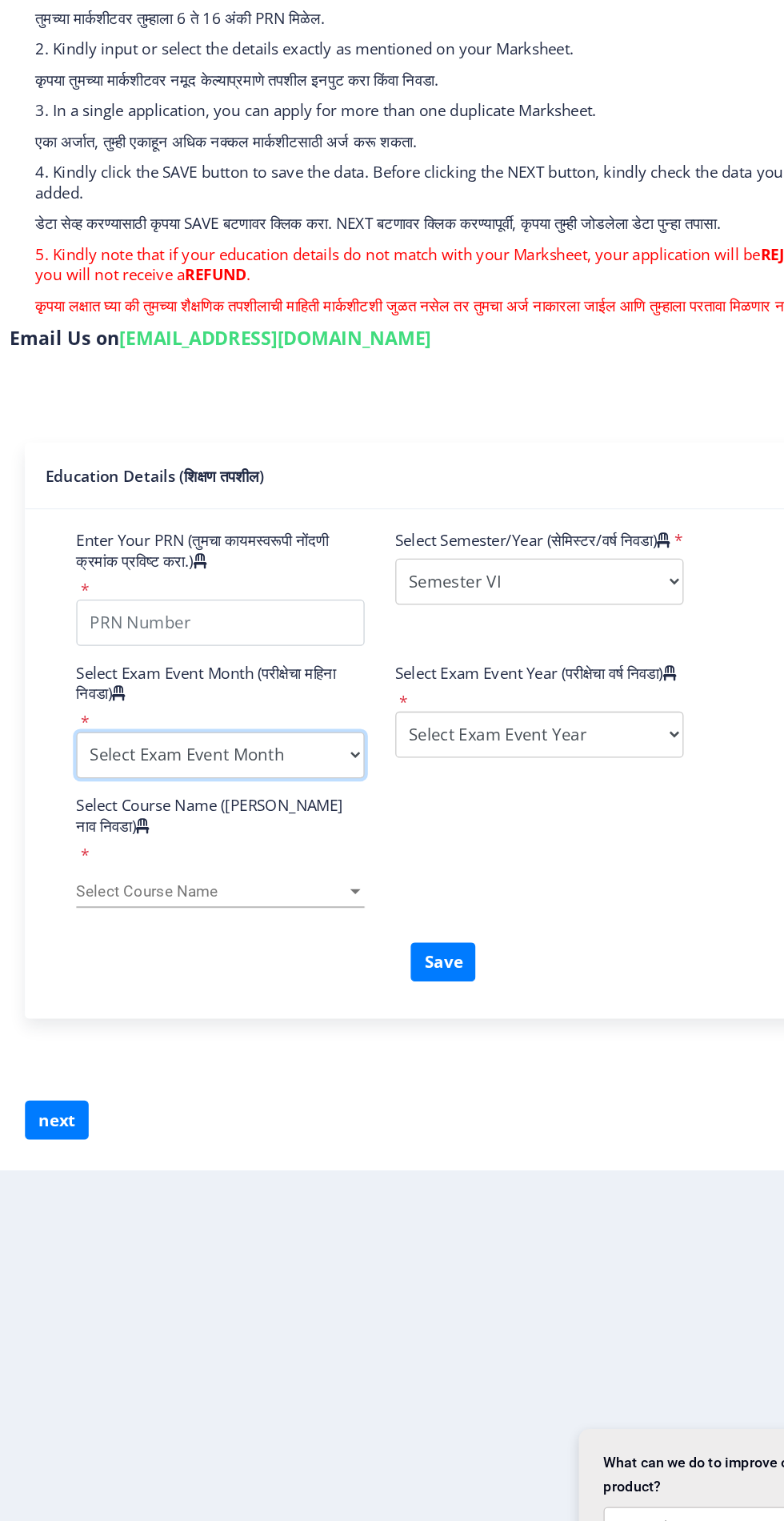
click at [182, 787] on select "Select Exam Event Month October March" at bounding box center [240, 790] width 225 height 36
select select "March"
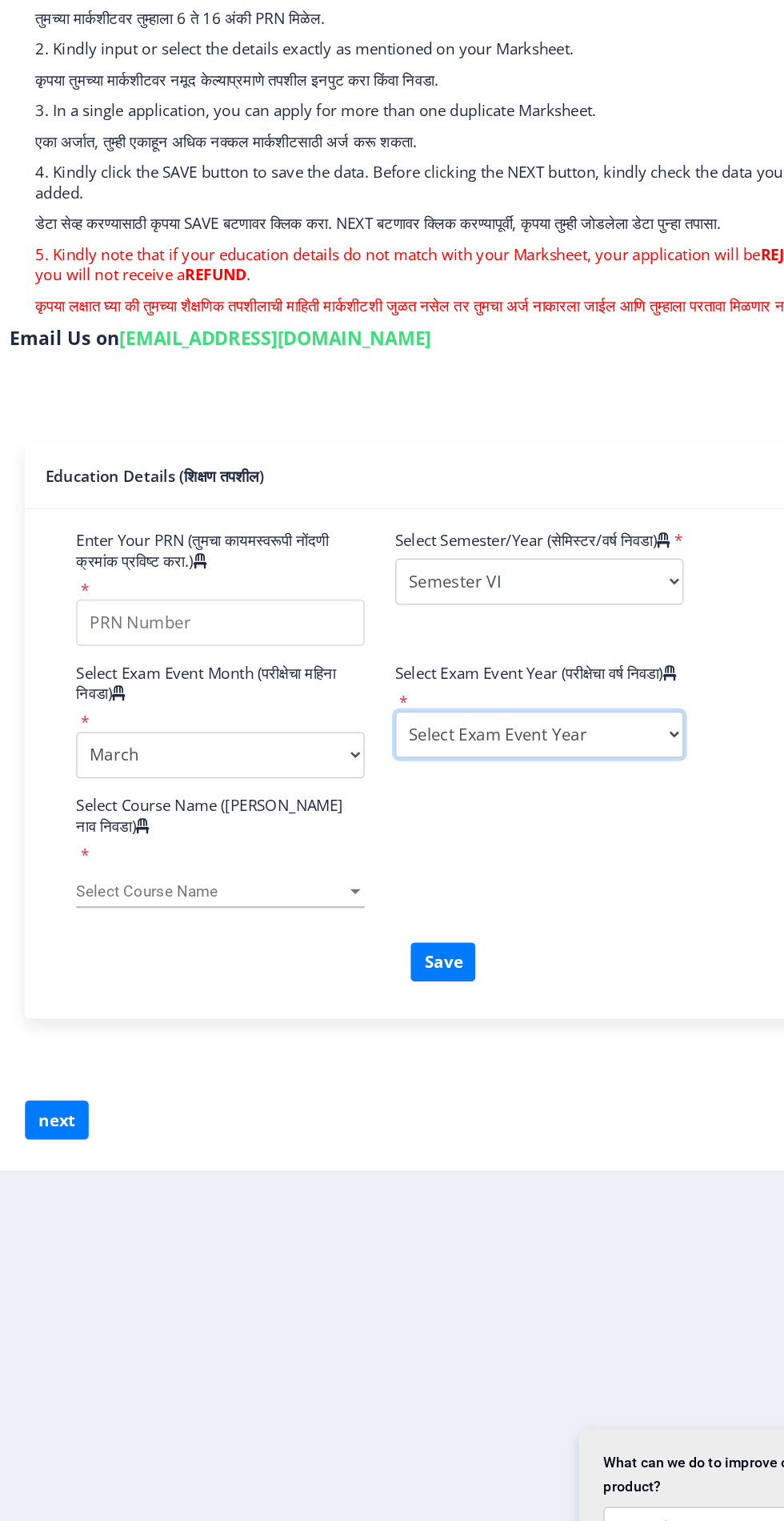
click at [542, 791] on select "Select Exam Event Year [DATE] 2024 2023 2022 2021 2020 2019 2018 2017 2016 2015…" at bounding box center [489, 773] width 225 height 36
select select "2019"
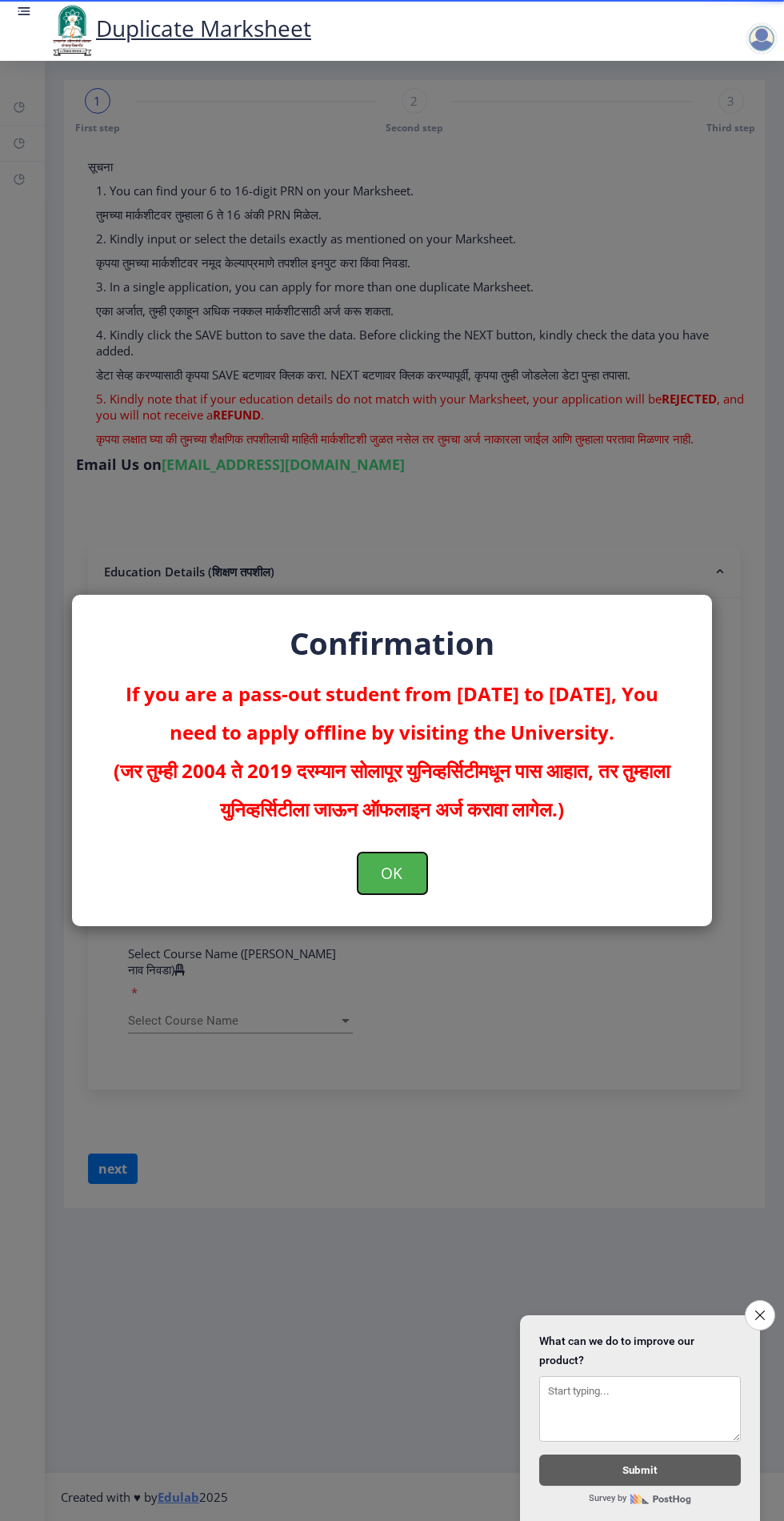
click at [377, 882] on button "OK" at bounding box center [392, 873] width 70 height 42
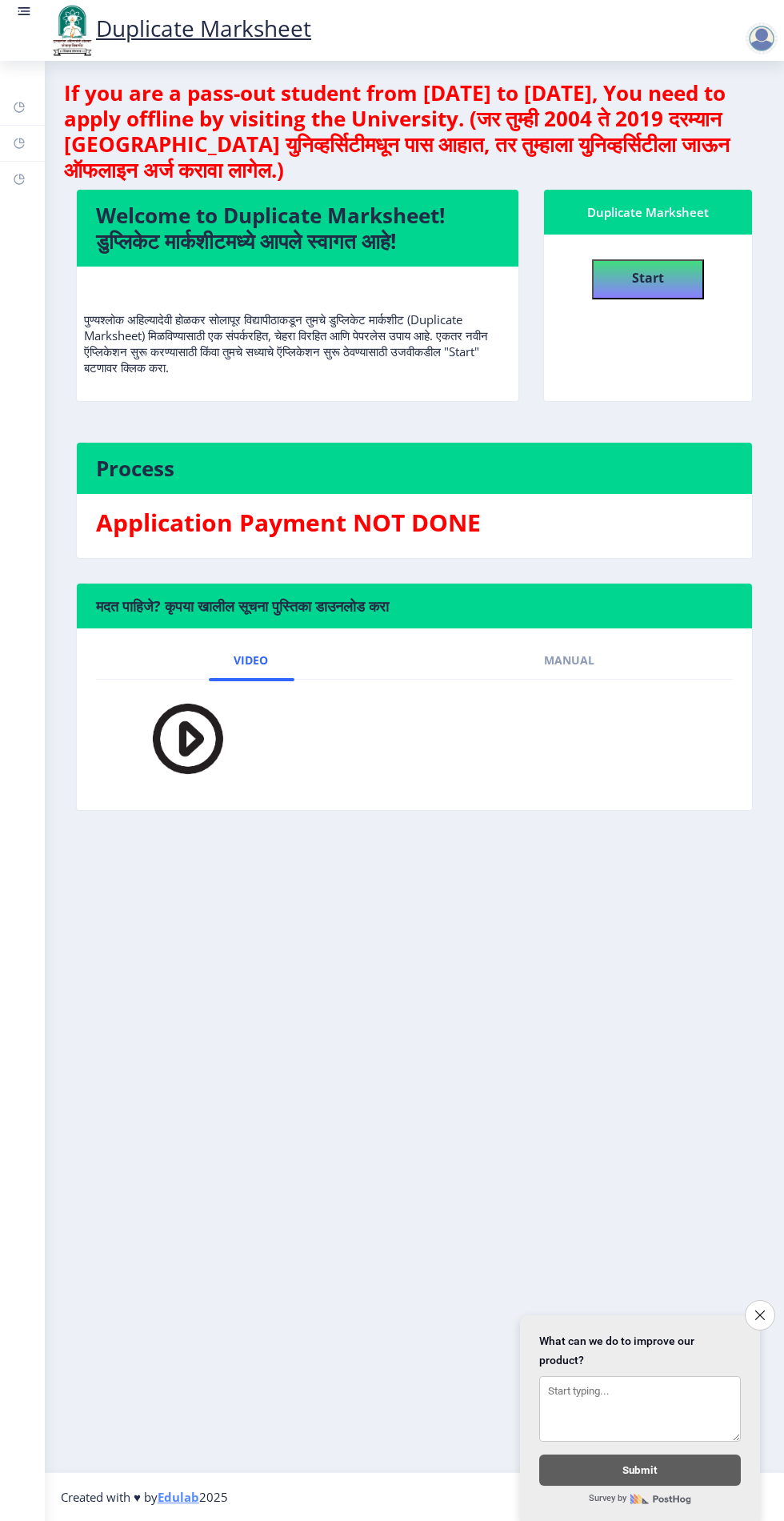
click at [168, 742] on img at bounding box center [177, 738] width 112 height 92
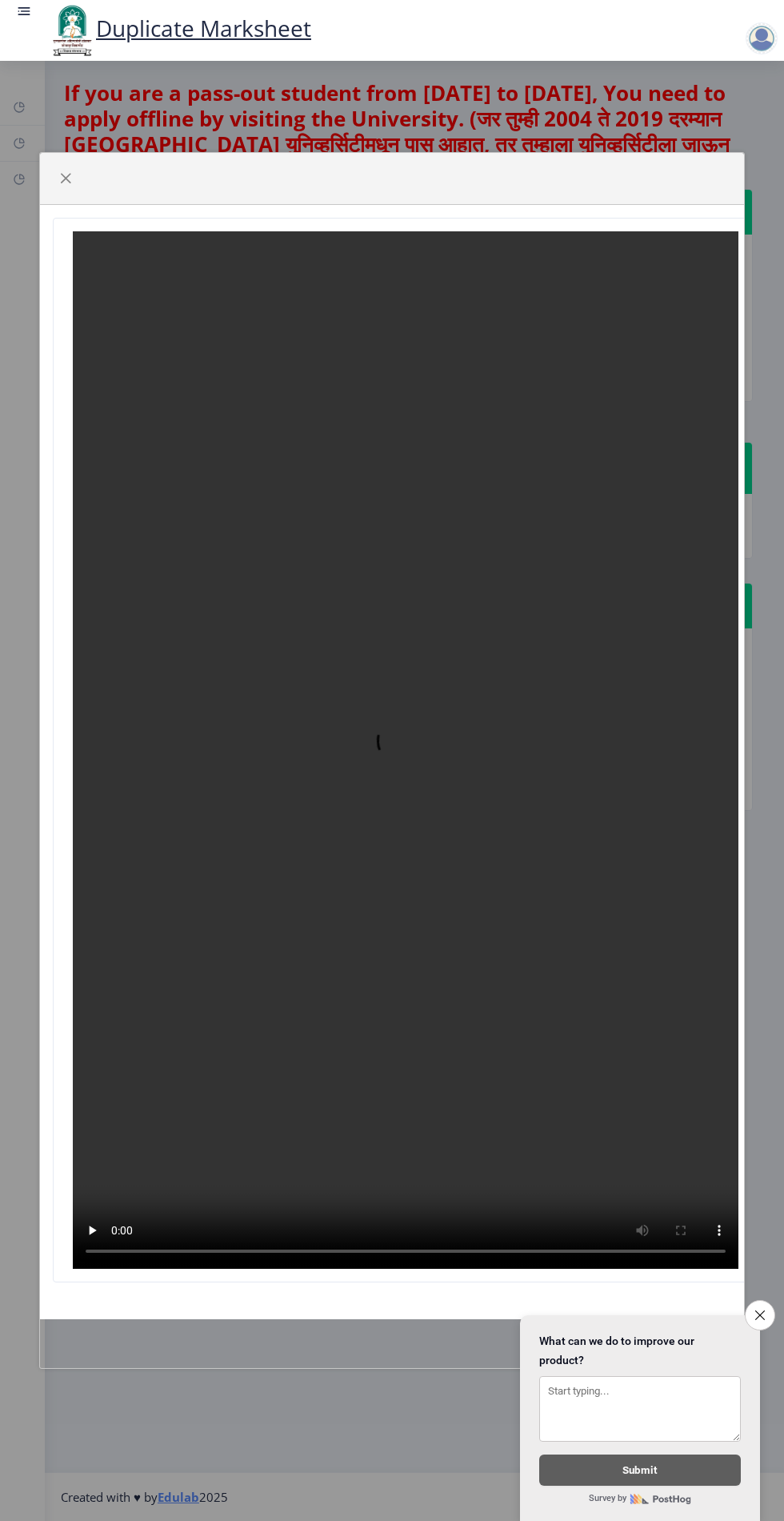
click at [760, 1311] on icon "Close survey" at bounding box center [760, 1315] width 10 height 10
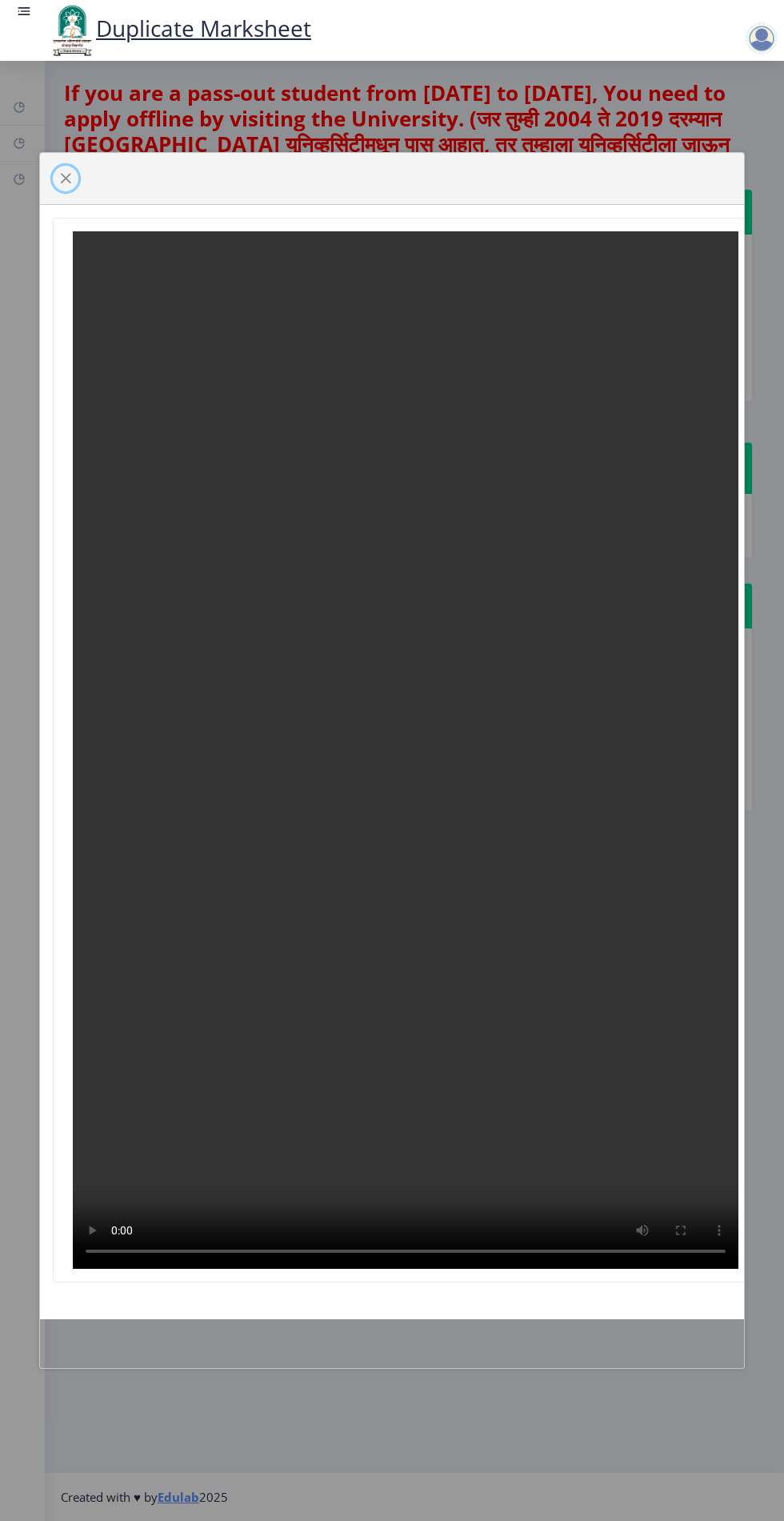
click at [65, 172] on span "button" at bounding box center [65, 179] width 13 height 13
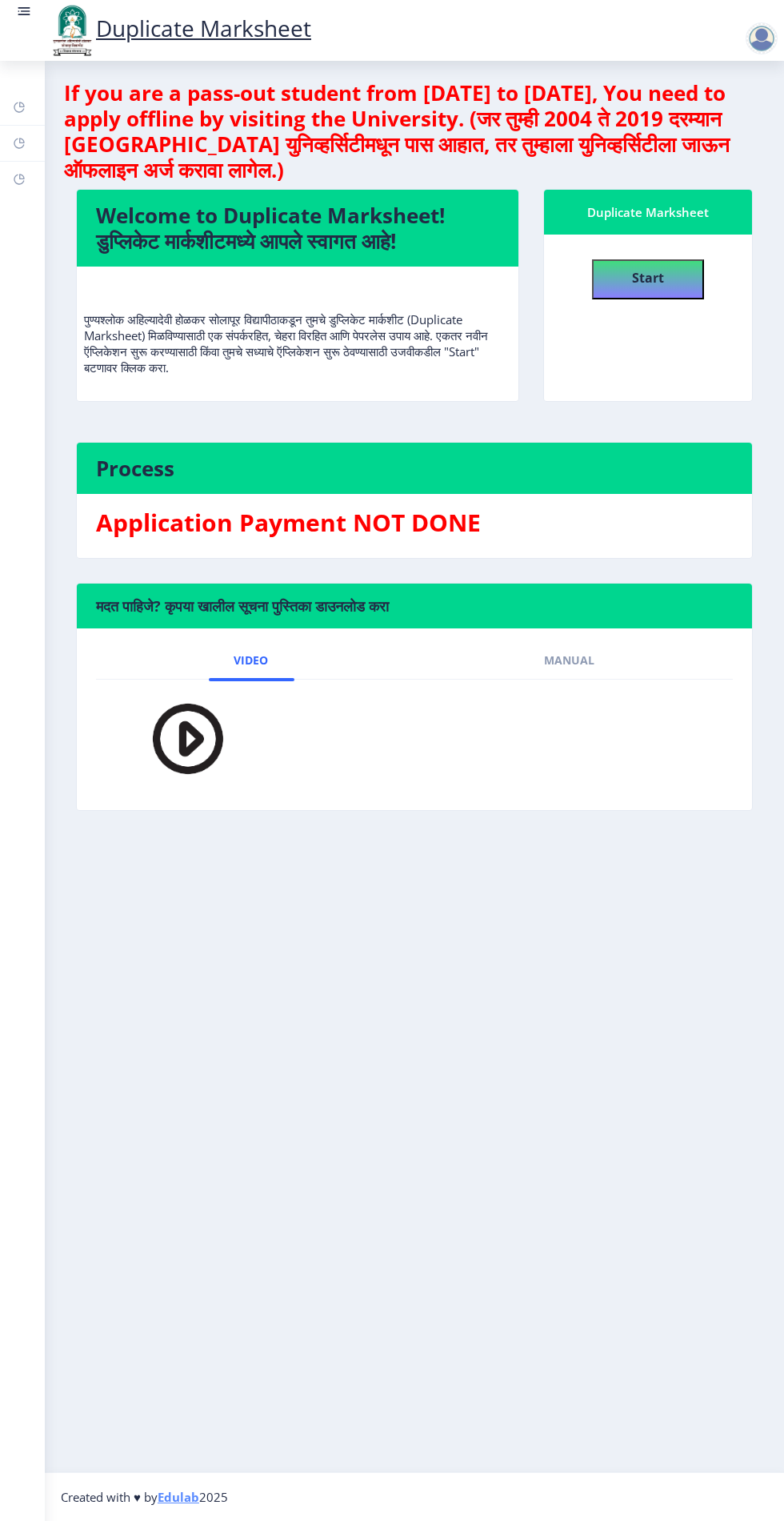
click at [18, 107] on rect at bounding box center [19, 107] width 13 height 13
click at [18, 151] on icon at bounding box center [19, 143] width 13 height 16
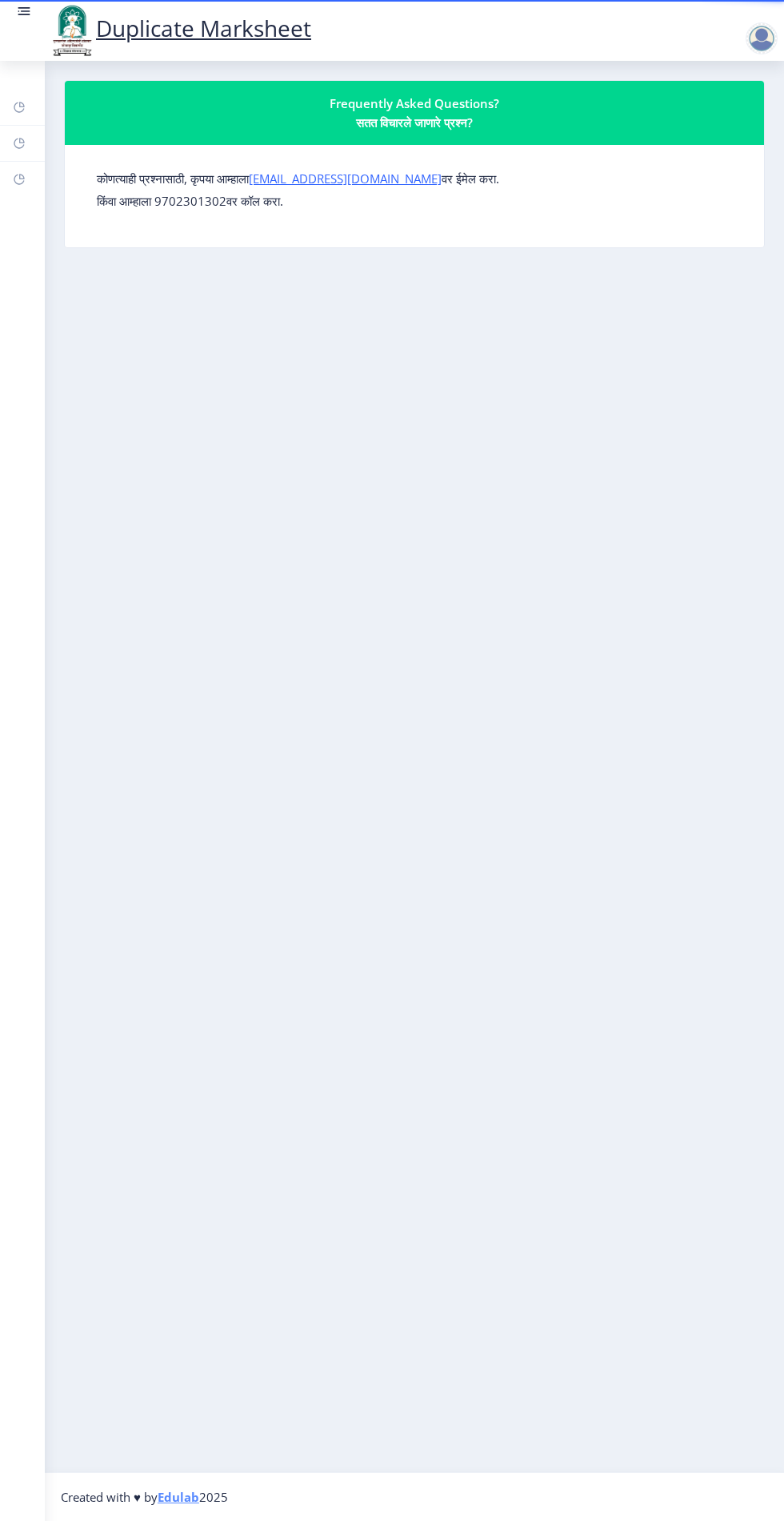
click at [18, 180] on rect at bounding box center [19, 179] width 13 height 13
select select "[DEMOGRAPHIC_DATA]"
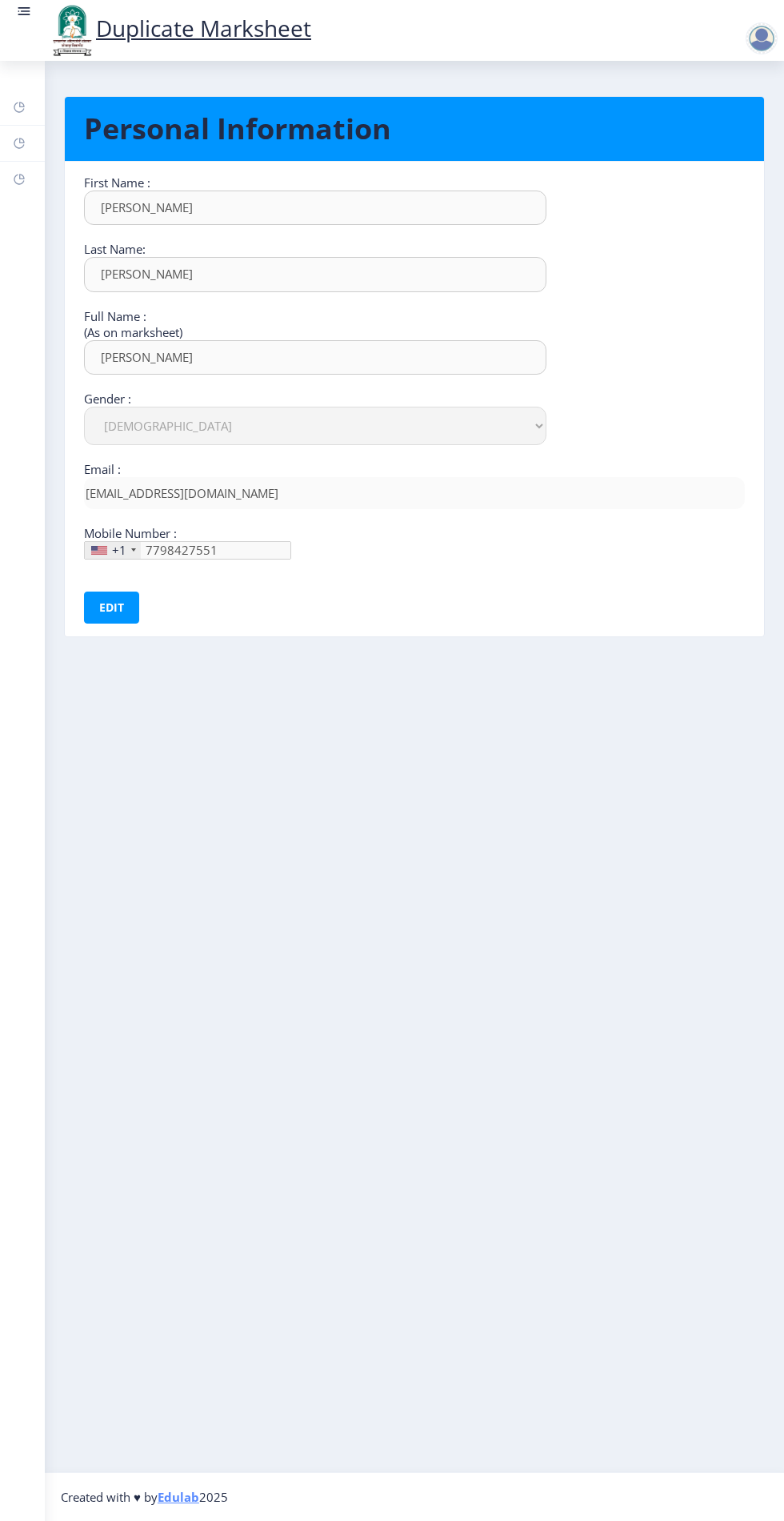
click at [18, 107] on rect at bounding box center [19, 107] width 13 height 13
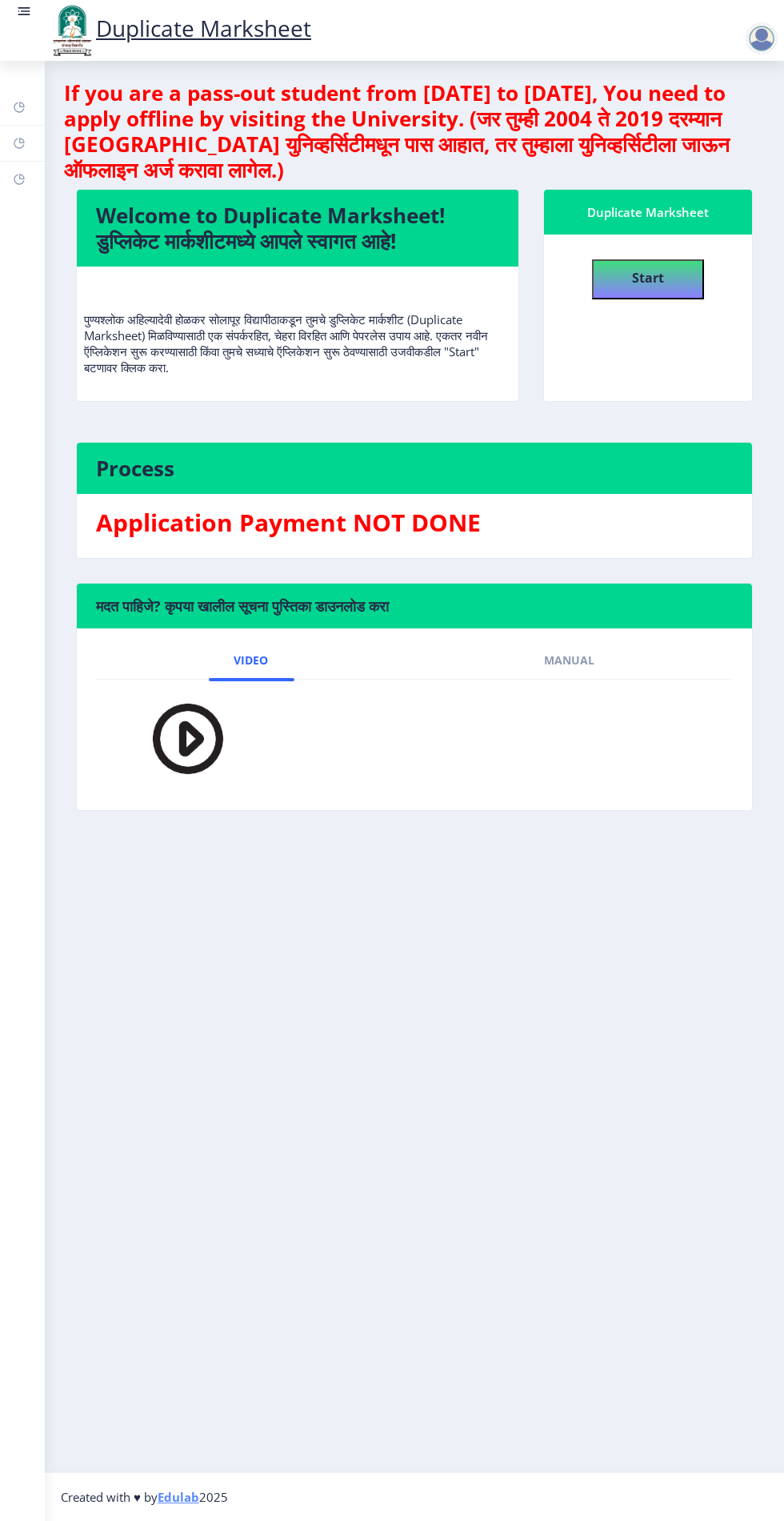
click at [19, 142] on rect at bounding box center [19, 143] width 13 height 13
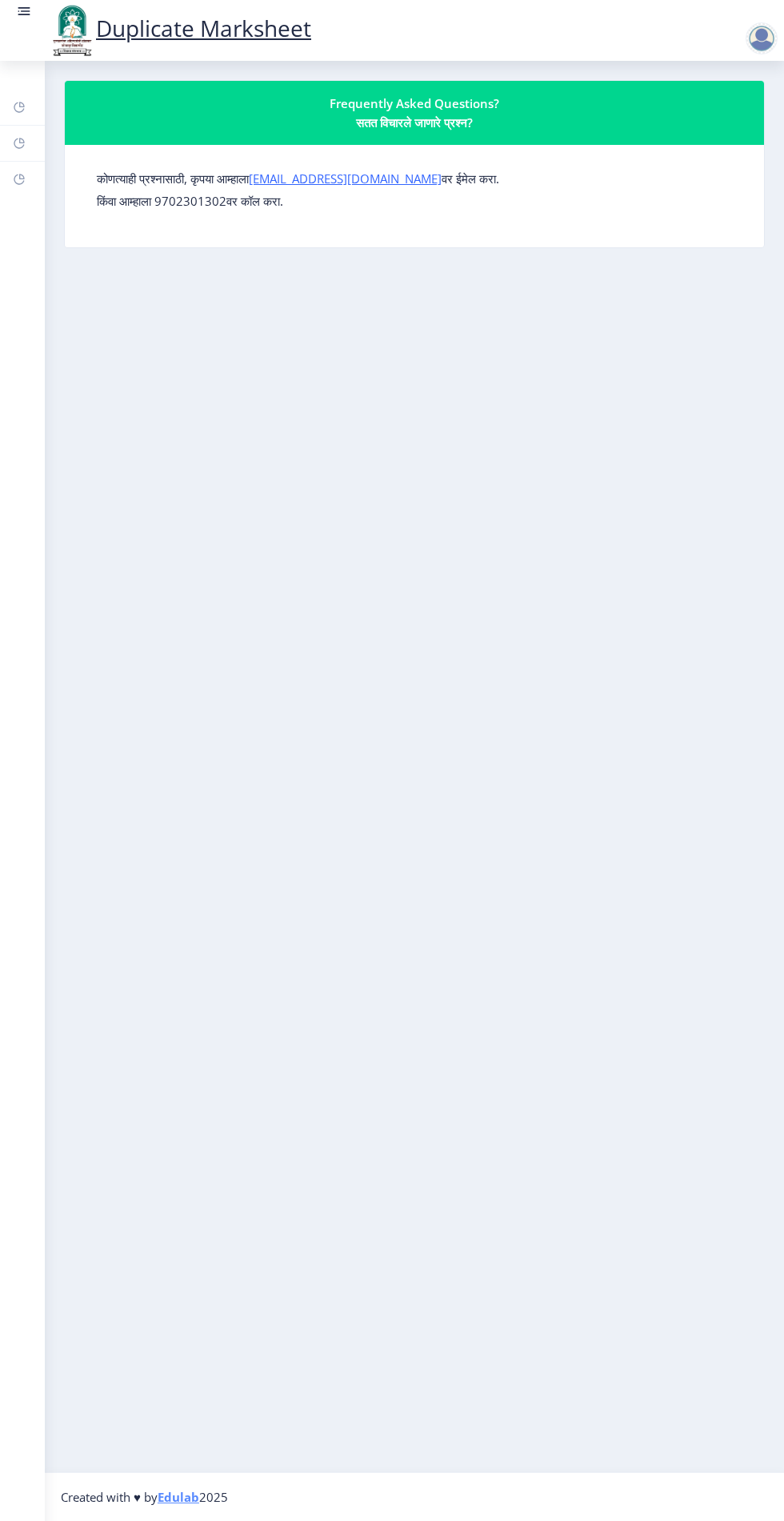
click at [18, 181] on rect at bounding box center [19, 179] width 13 height 13
select select
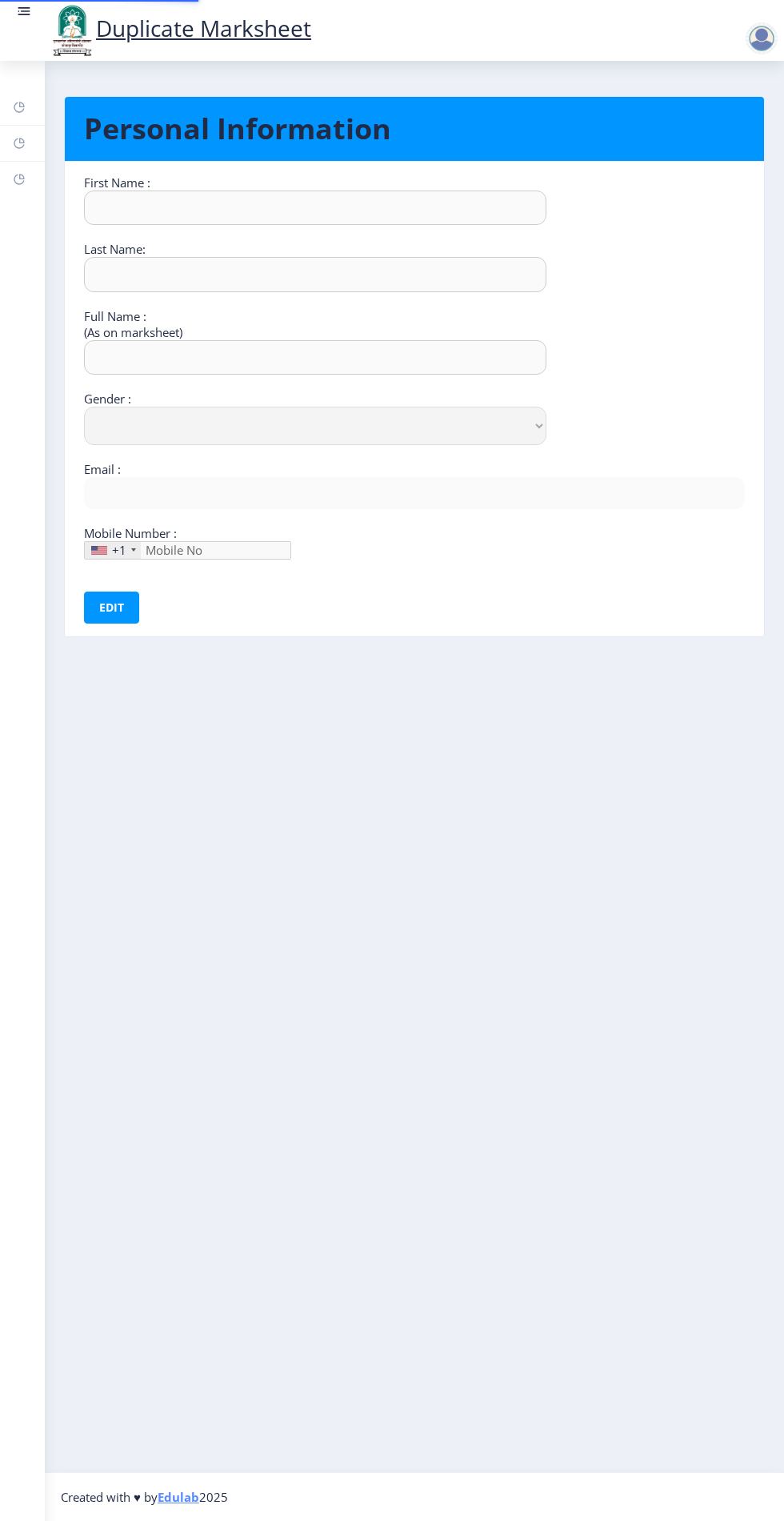
type input "[PERSON_NAME]"
select select "[DEMOGRAPHIC_DATA]"
type input "[EMAIL_ADDRESS][DOMAIN_NAME]"
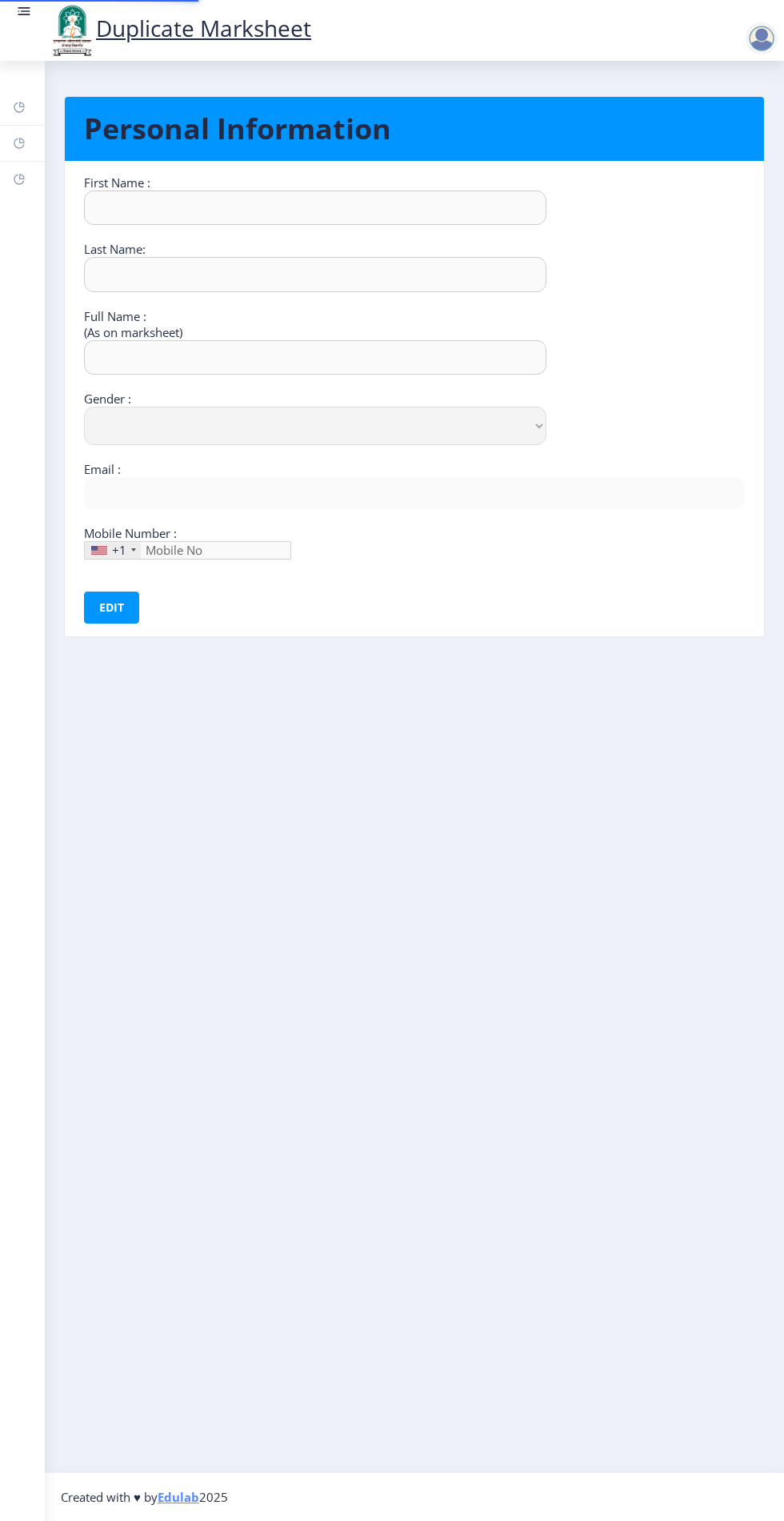
type input "7798427551"
click at [18, 108] on rect at bounding box center [19, 107] width 13 height 13
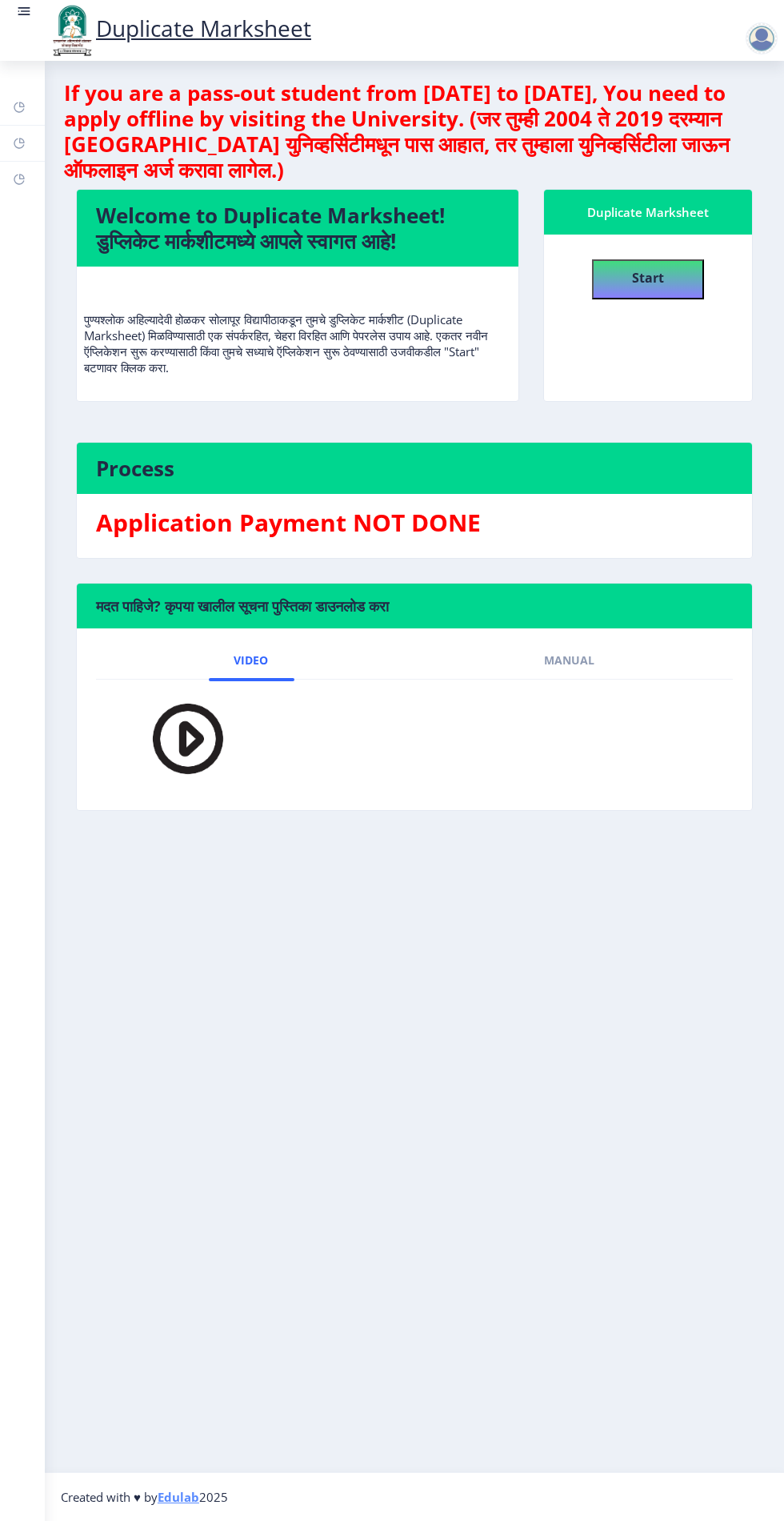
click at [19, 142] on rect at bounding box center [19, 143] width 13 height 13
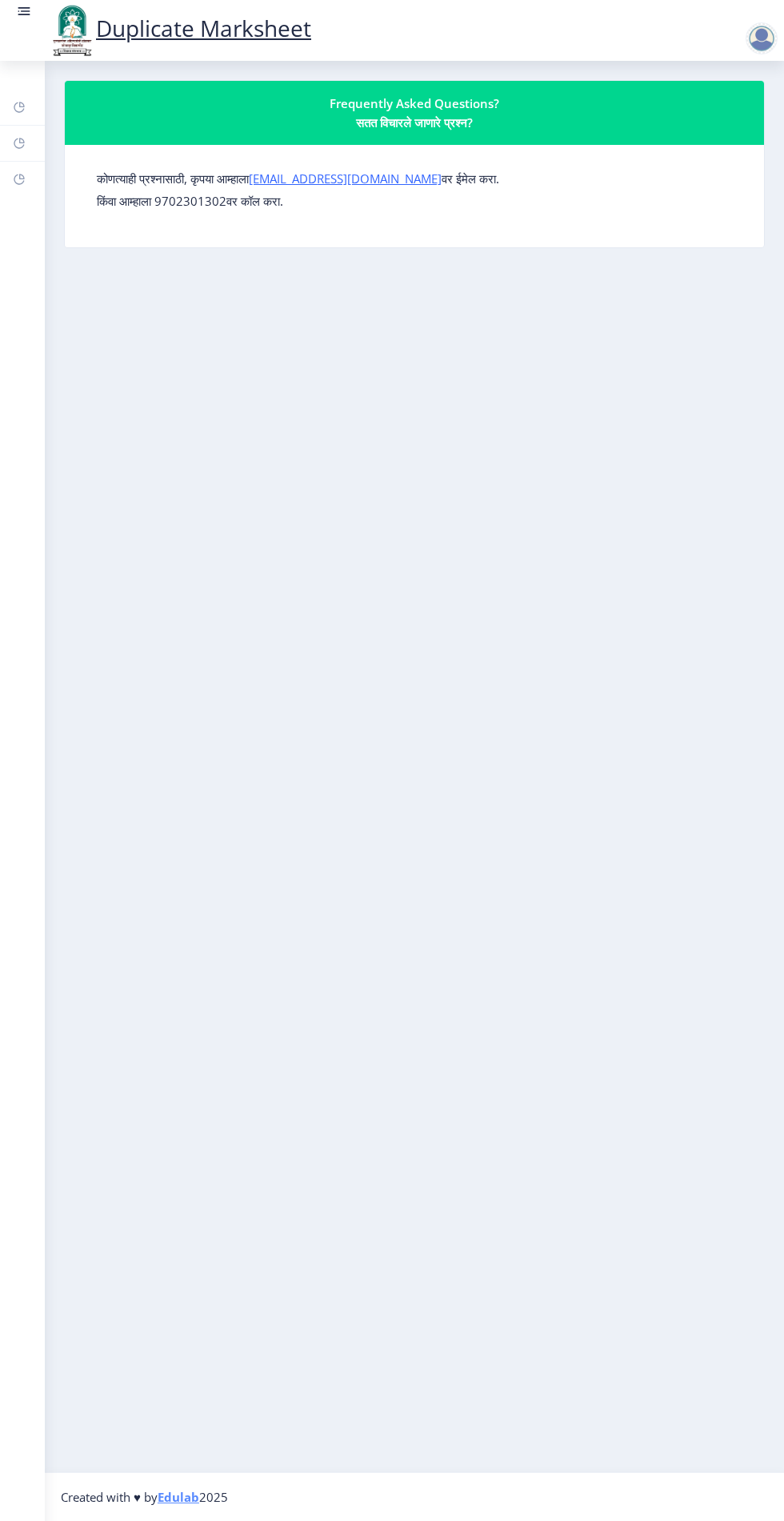
click at [23, 38] on link at bounding box center [24, 31] width 16 height 54
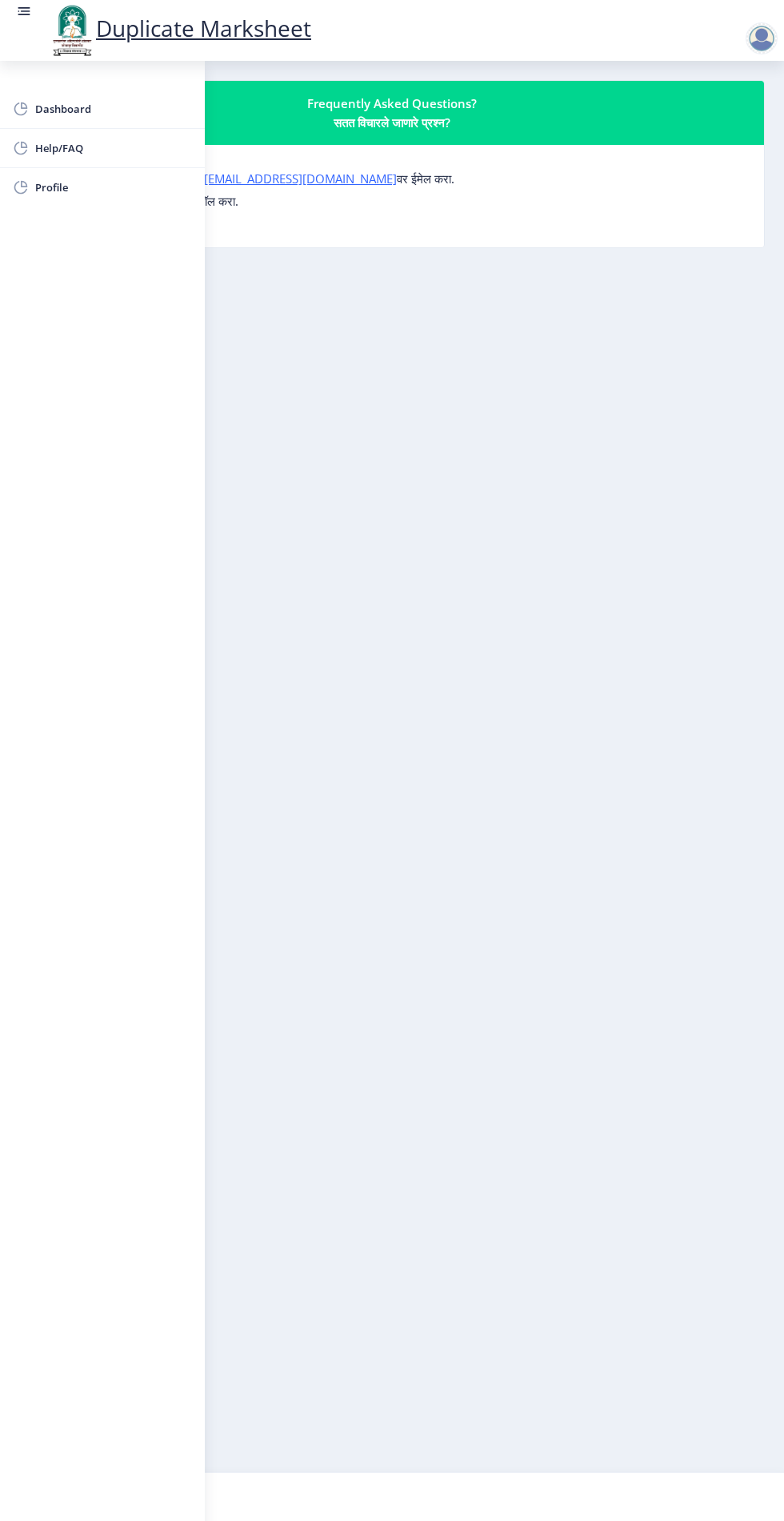
click at [24, 16] on rect at bounding box center [24, 15] width 12 height 2
